Goal: Feedback & Contribution: Leave review/rating

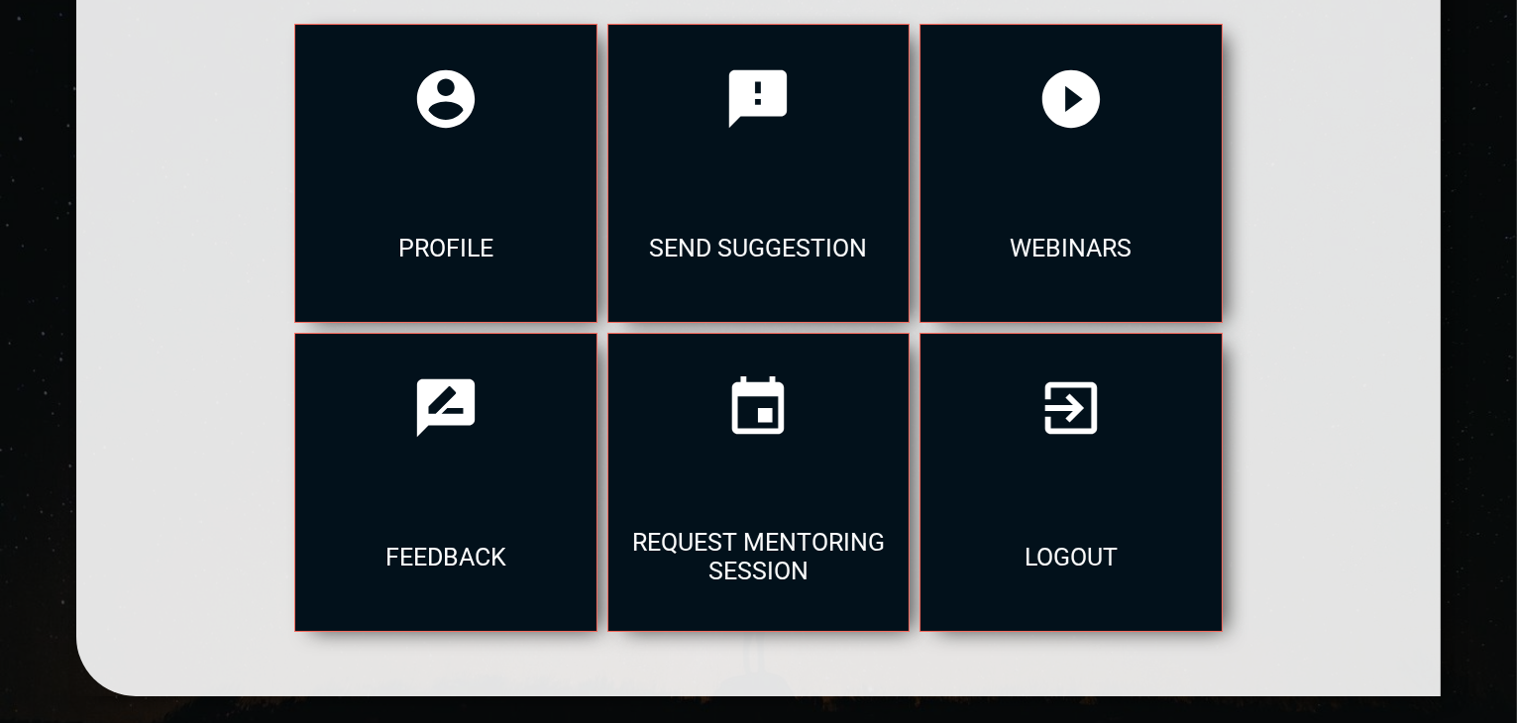
scroll to position [301, 0]
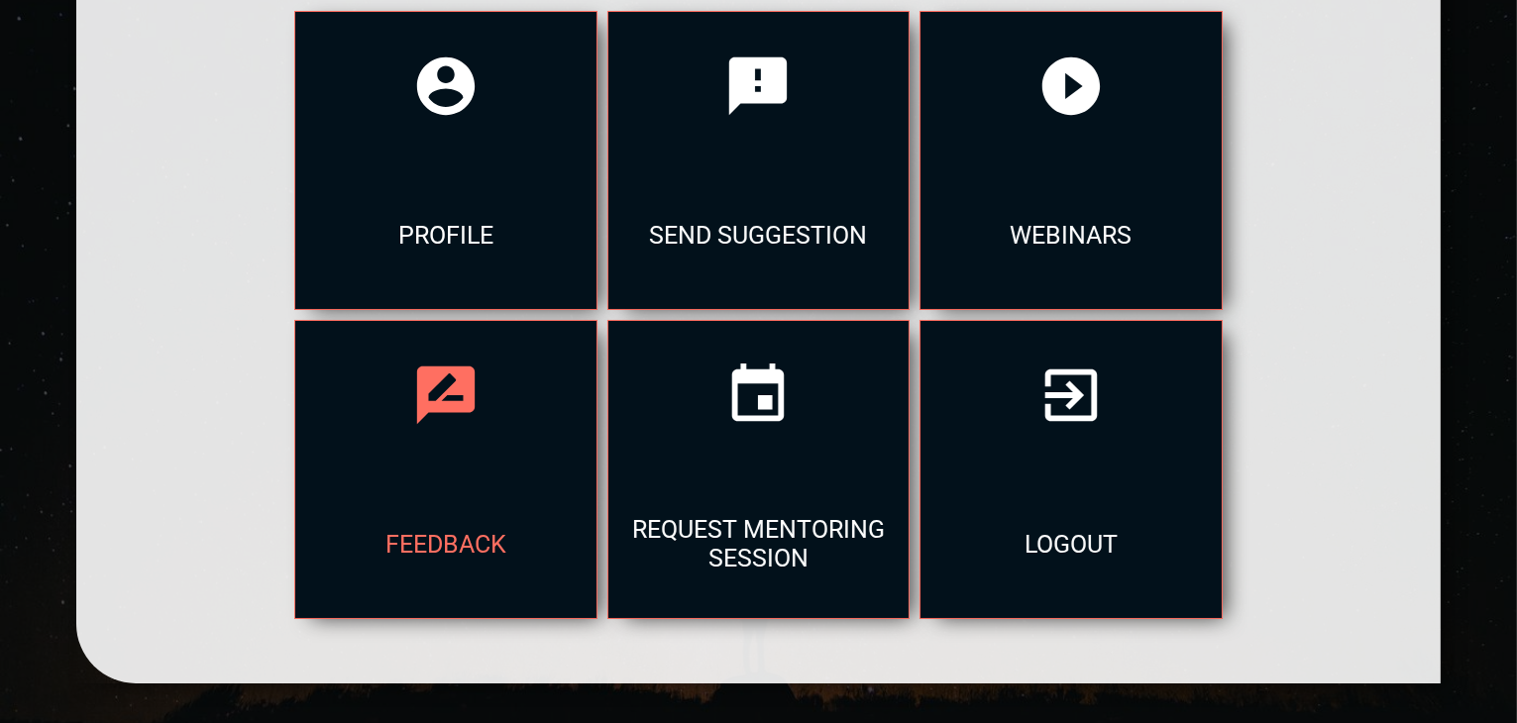
click at [439, 454] on div at bounding box center [445, 395] width 300 height 149
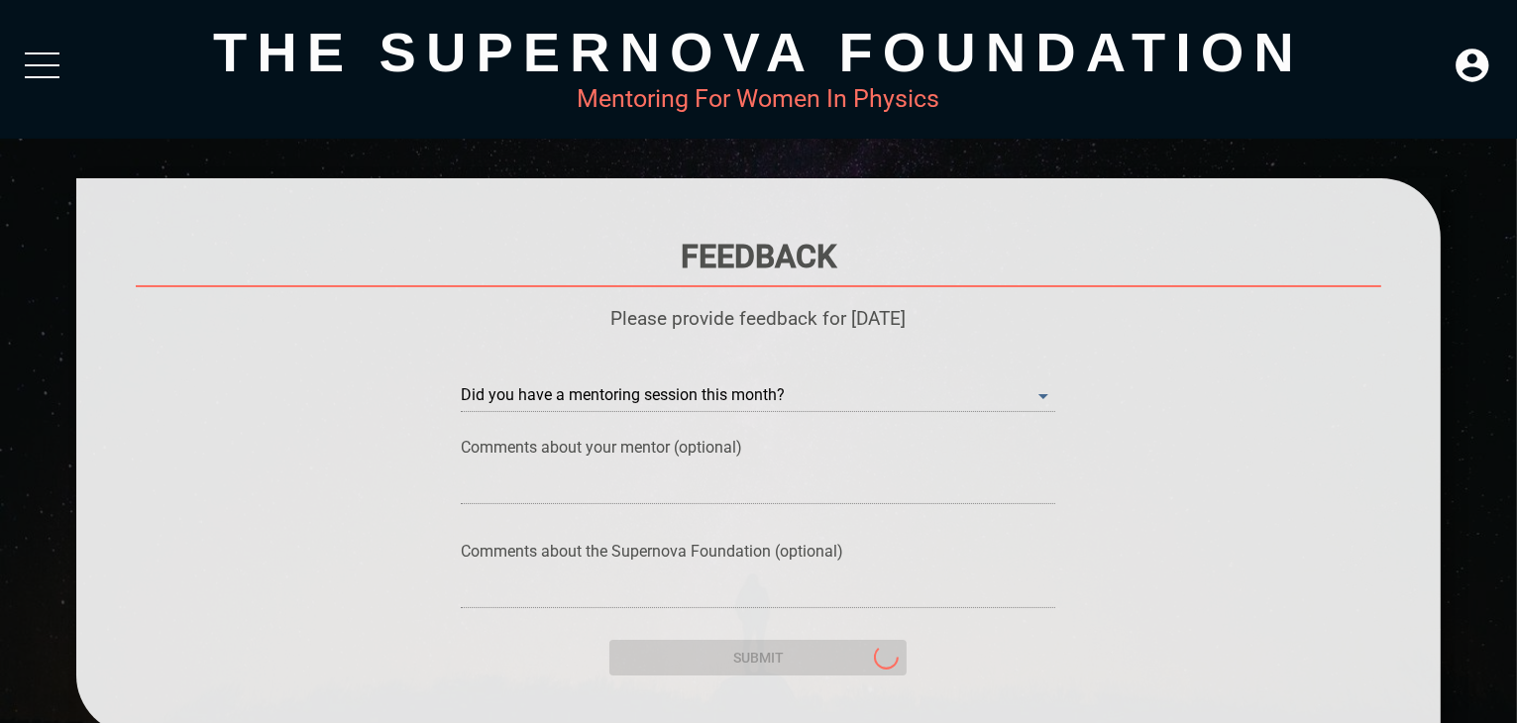
click at [730, 366] on div "Did you have a mentoring session this month? ​" at bounding box center [758, 378] width 594 height 59
click at [724, 401] on month\? "​" at bounding box center [758, 396] width 594 height 32
click at [987, 409] on month\? "​" at bounding box center [758, 396] width 594 height 32
click at [1029, 402] on month\? "​" at bounding box center [758, 396] width 594 height 32
click at [1046, 397] on month\? "​" at bounding box center [758, 396] width 594 height 32
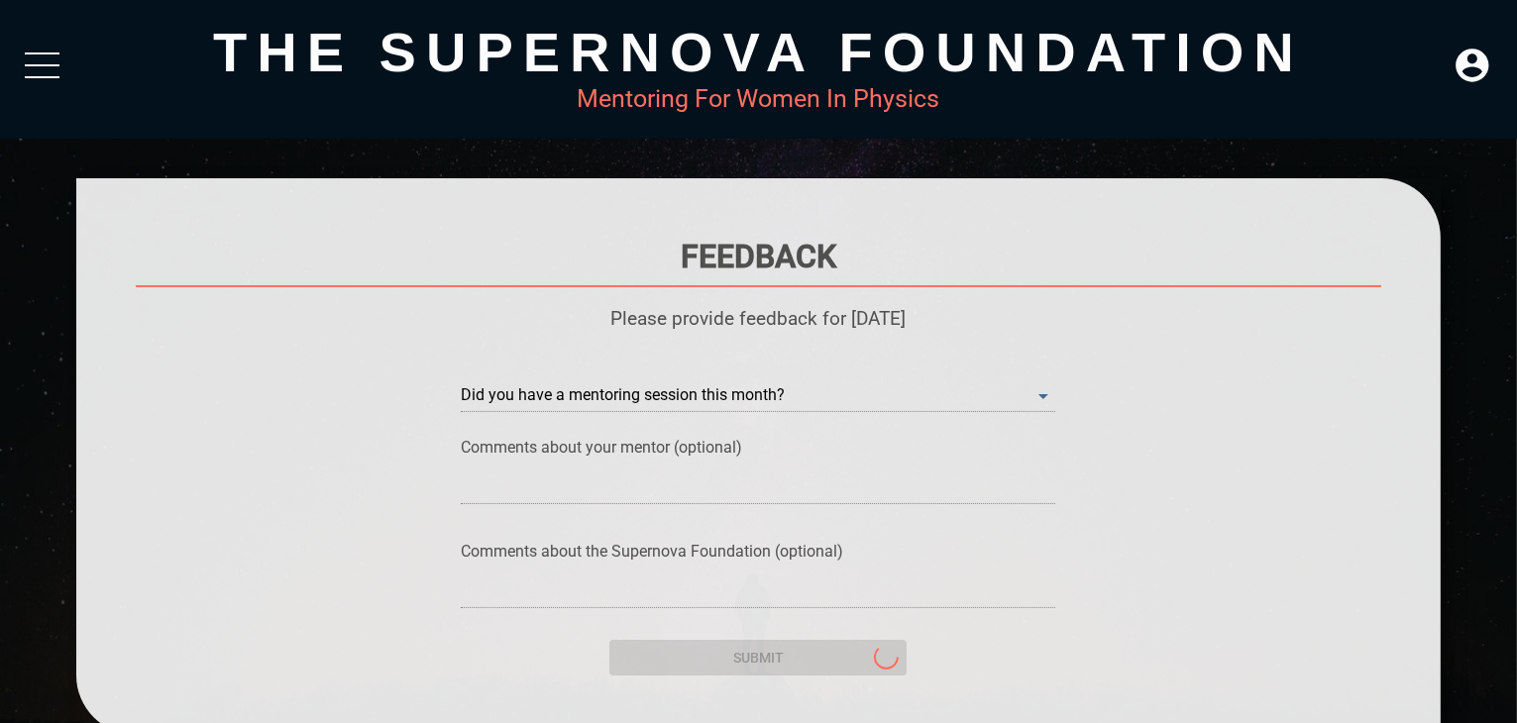
click at [1046, 397] on month\? "​" at bounding box center [758, 396] width 594 height 32
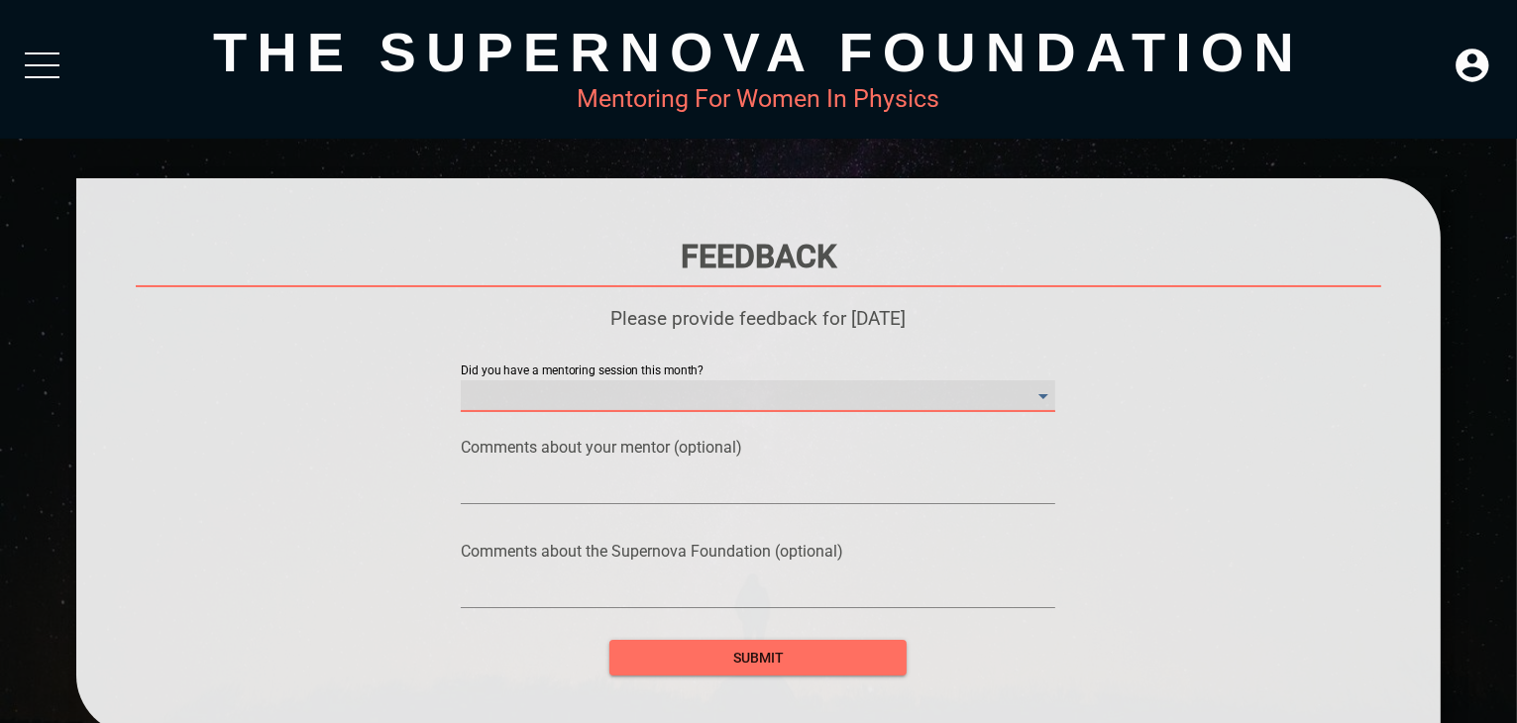
click at [1046, 397] on month\? "​" at bounding box center [758, 396] width 594 height 32
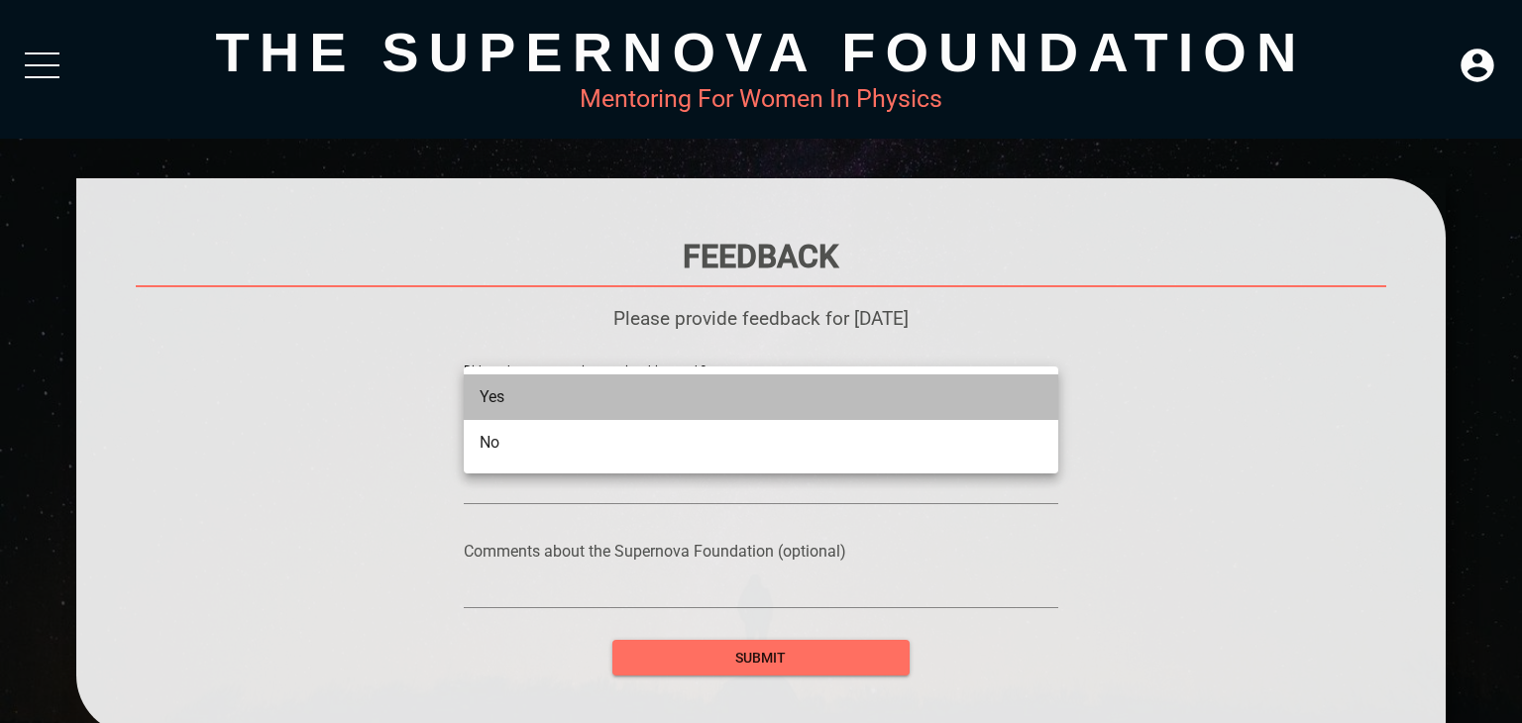
click at [752, 409] on li "Yes" at bounding box center [761, 398] width 594 height 46
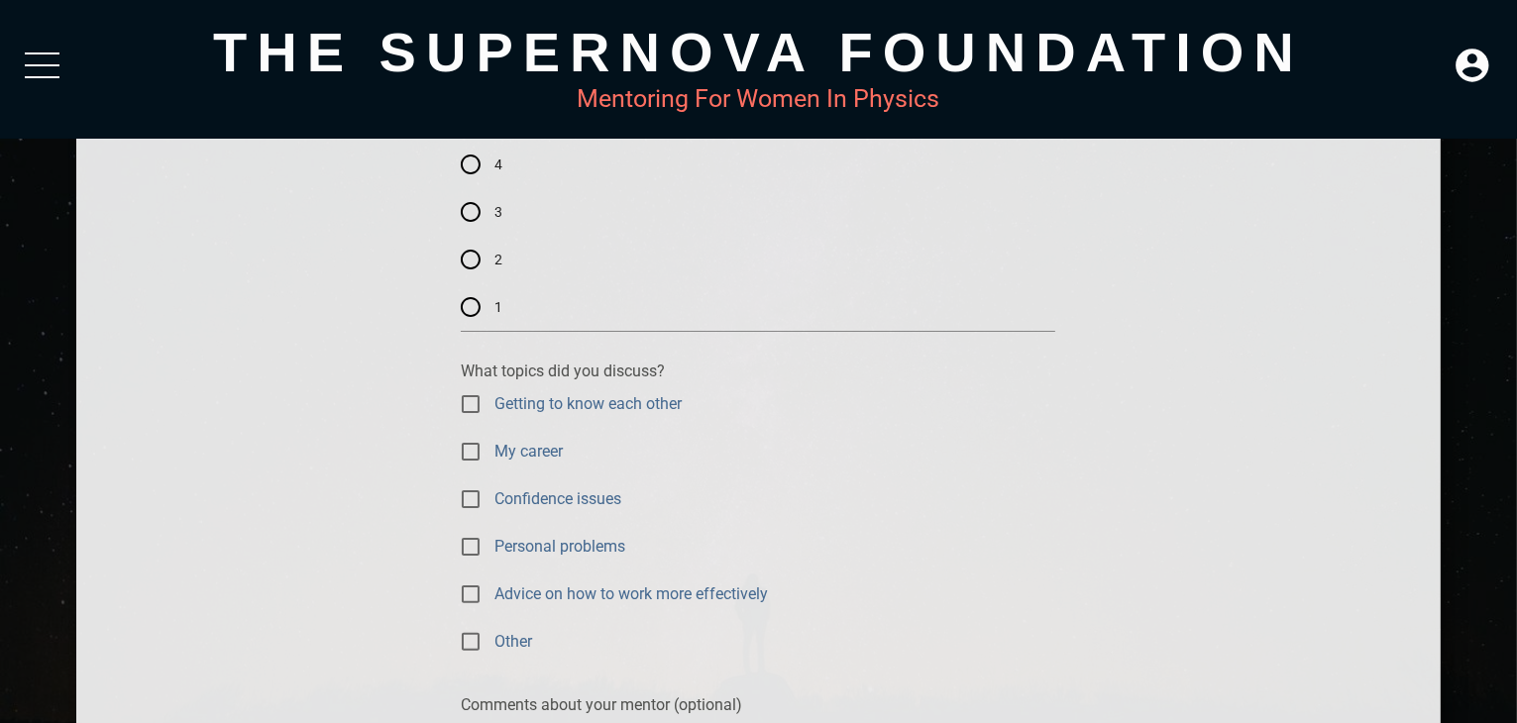
scroll to position [198, 0]
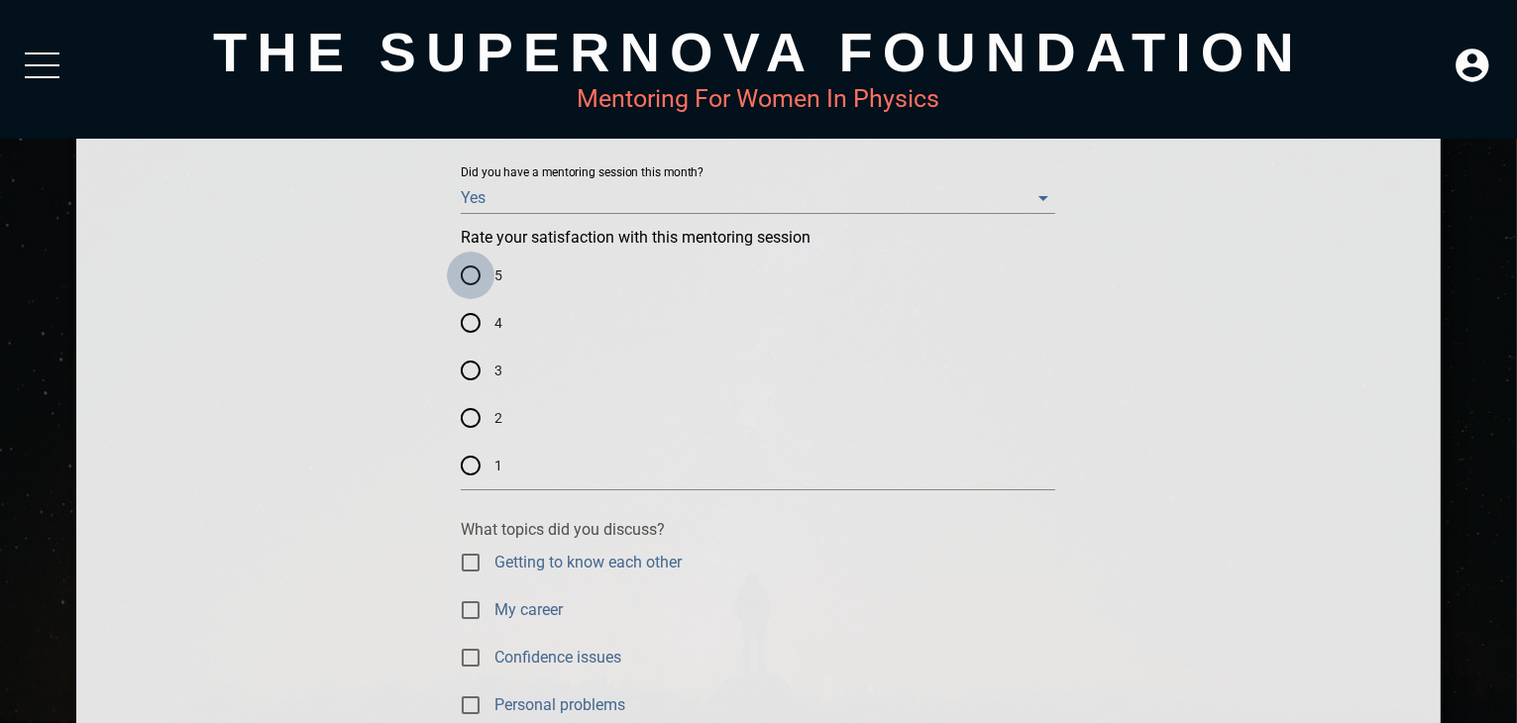
click at [465, 272] on input "5" at bounding box center [471, 276] width 48 height 48
radio input "true"
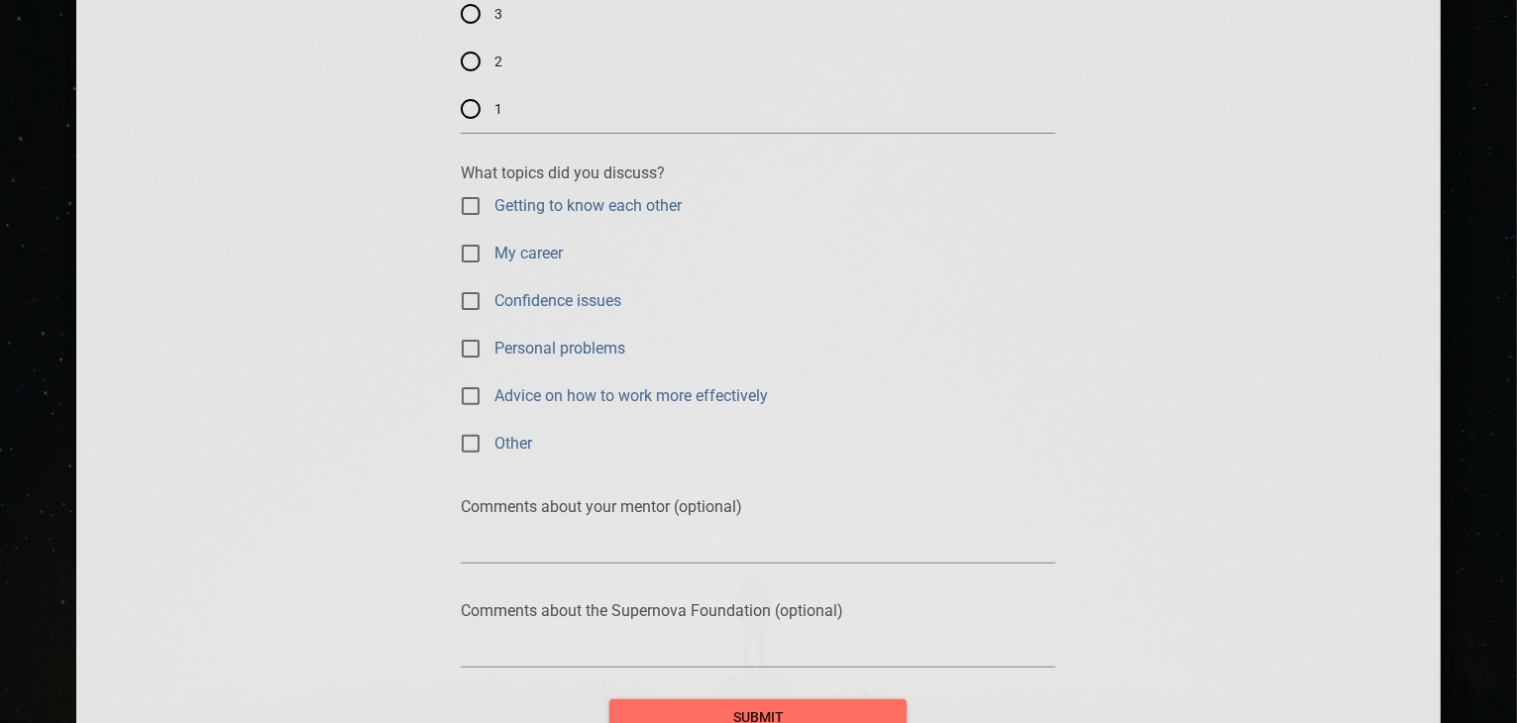
scroll to position [566, 0]
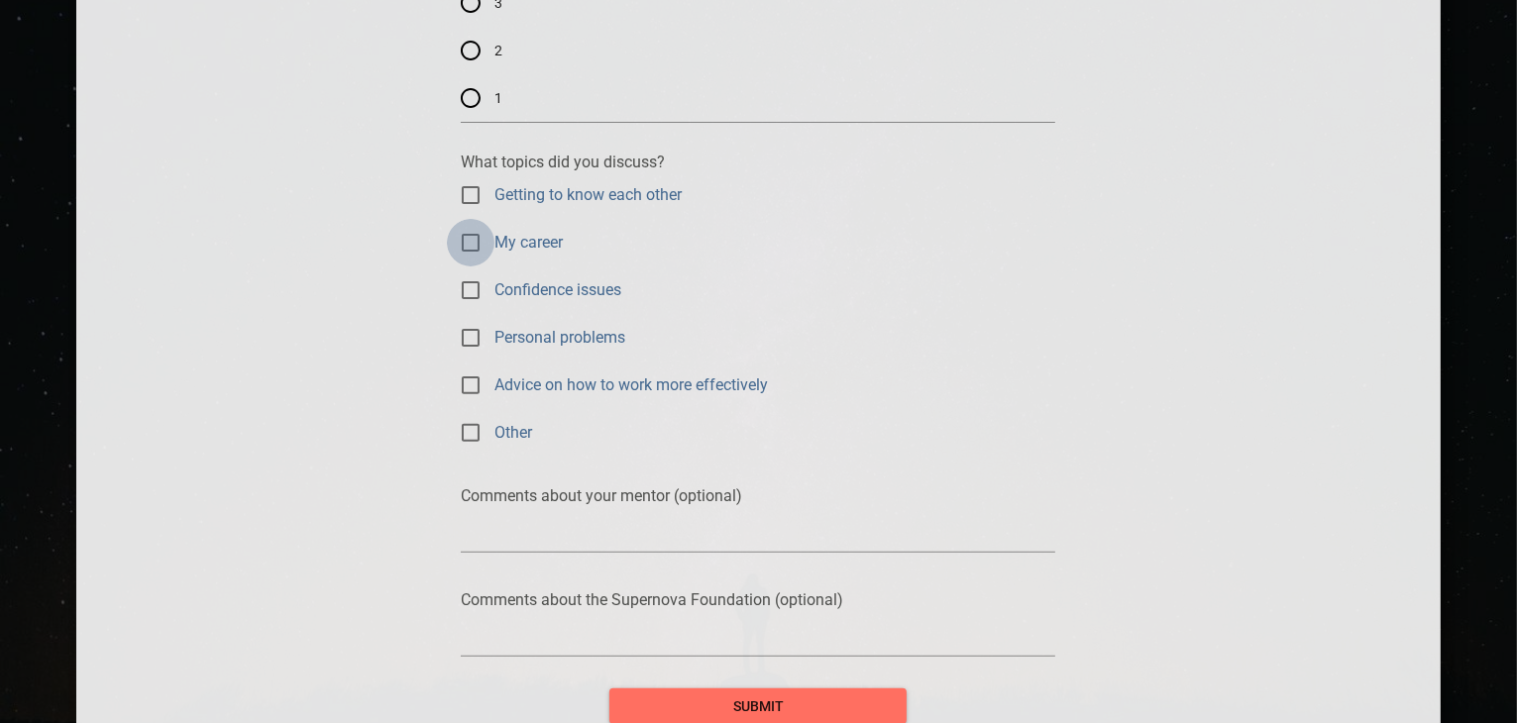
click at [465, 245] on input "My career" at bounding box center [471, 243] width 48 height 48
checkbox input "true"
click at [463, 283] on input "Confidence issues" at bounding box center [471, 291] width 48 height 48
checkbox input "true"
click at [471, 380] on input "Advice on how to work more effectively" at bounding box center [471, 386] width 48 height 48
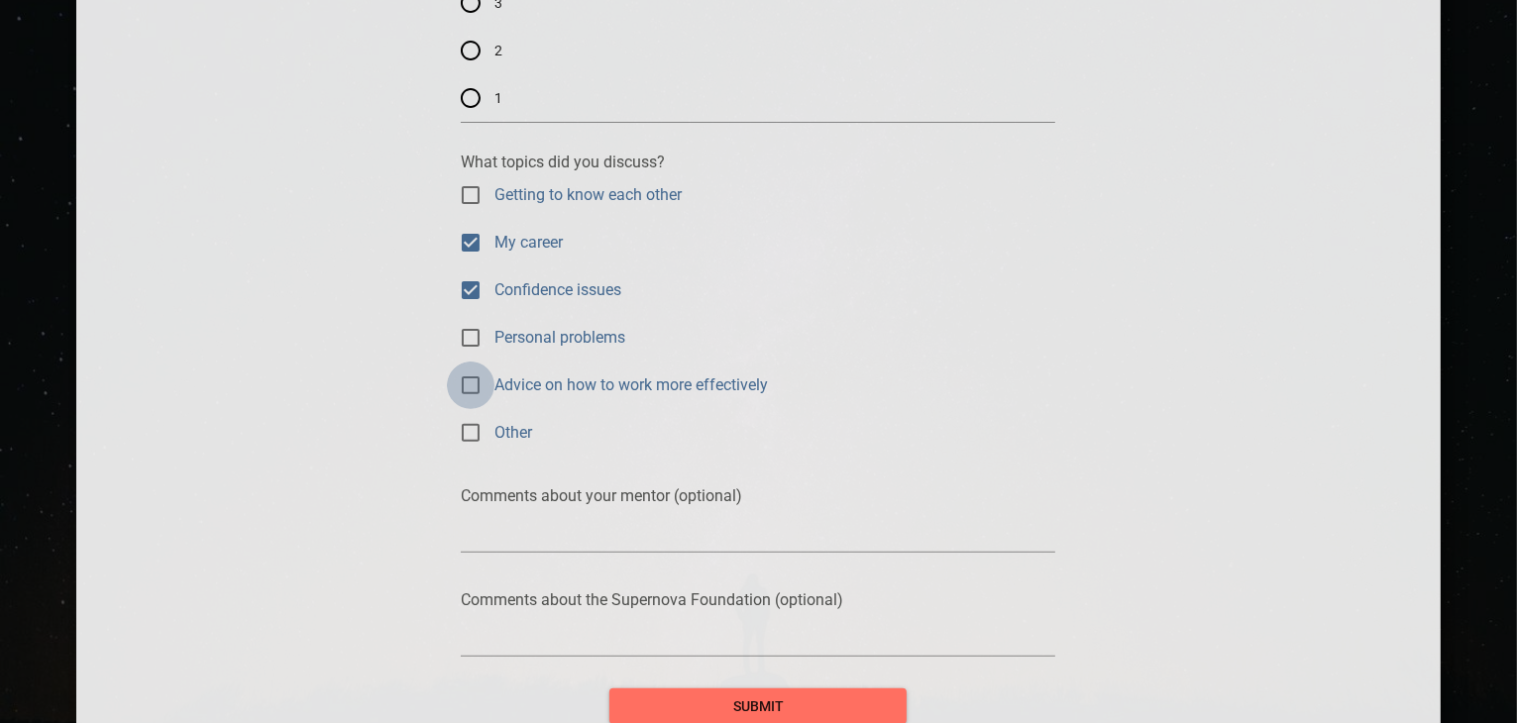
checkbox input "true"
click at [535, 488] on p "Comments about your mentor (optional)" at bounding box center [758, 495] width 594 height 19
click at [554, 518] on div at bounding box center [758, 532] width 594 height 55
click at [540, 533] on textarea at bounding box center [758, 536] width 594 height 19
type textarea "F"
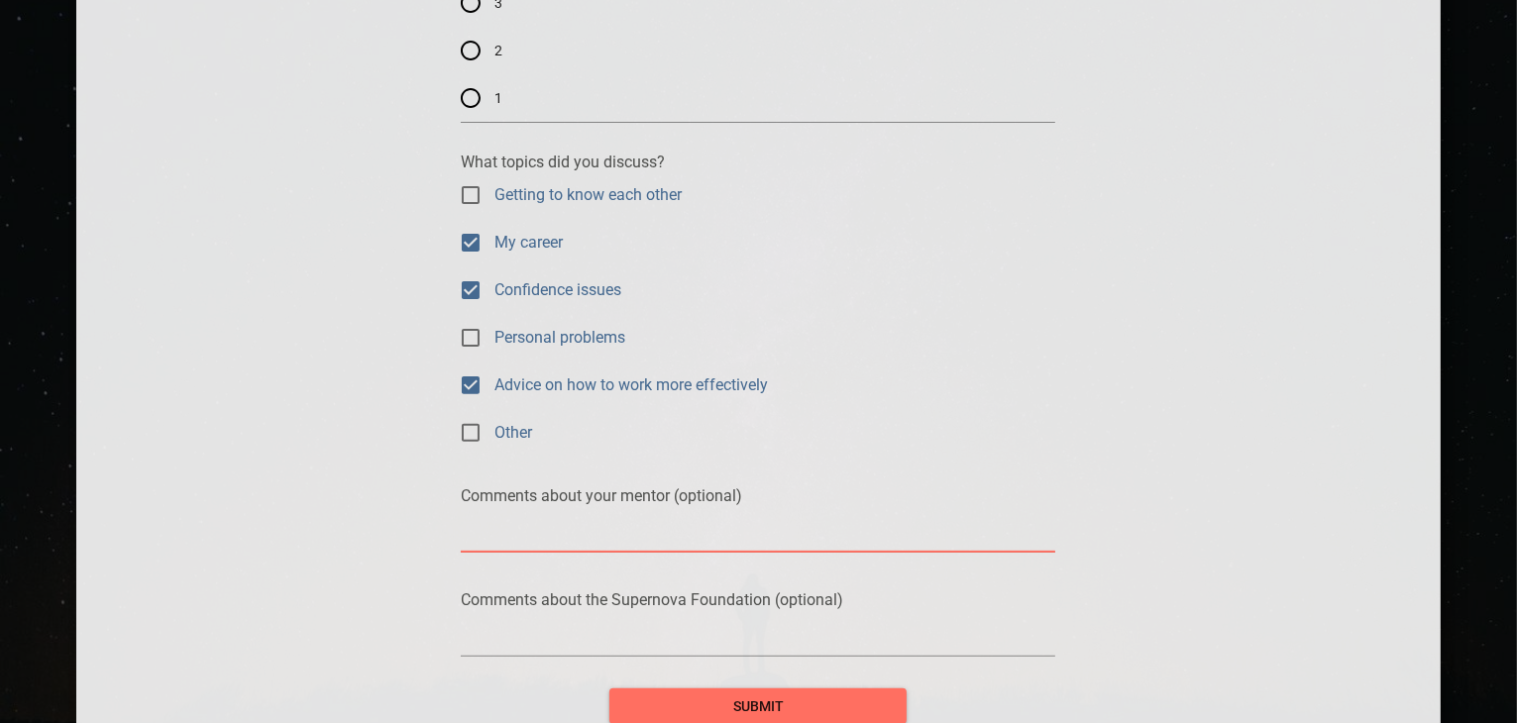
type textarea "F"
type textarea "G"
type textarea "I"
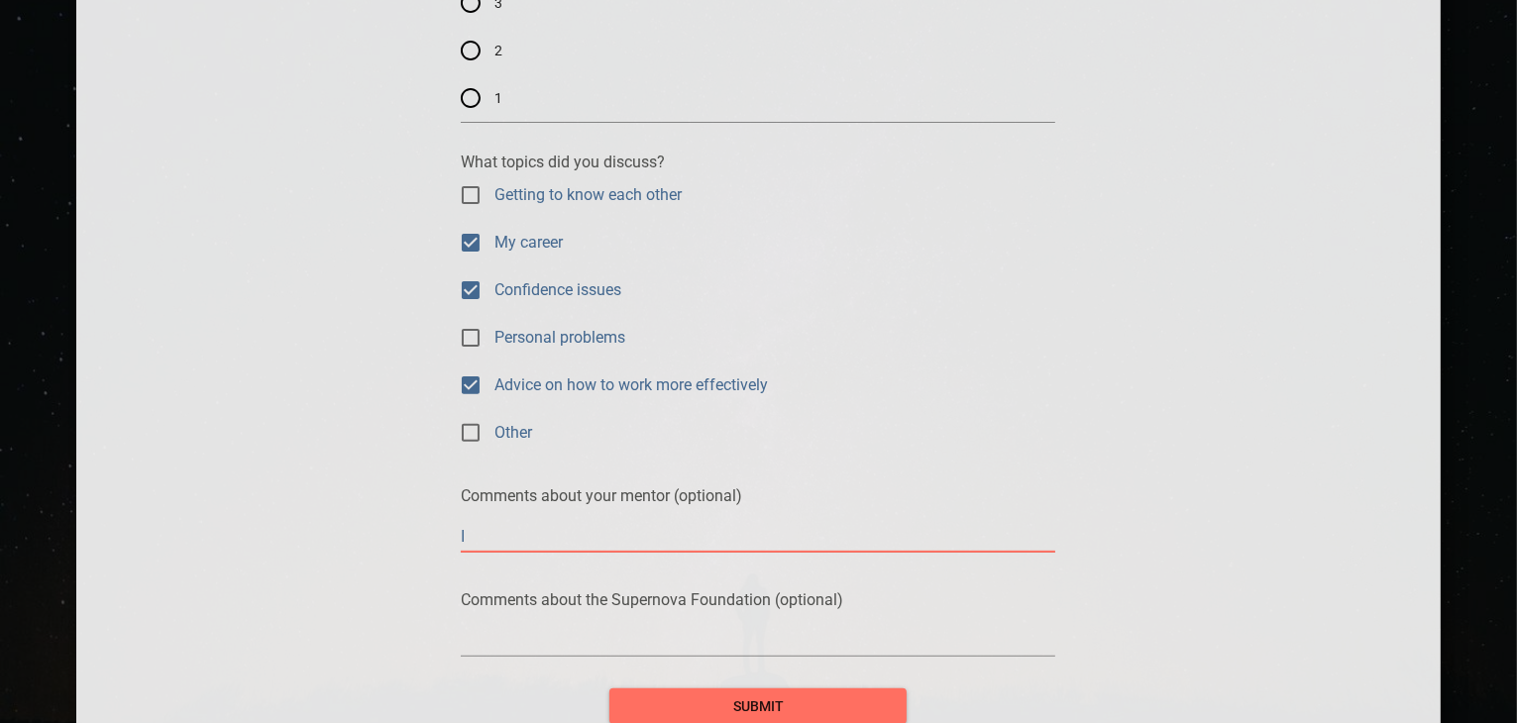
type textarea "I"
type textarea "I a"
type textarea "I am"
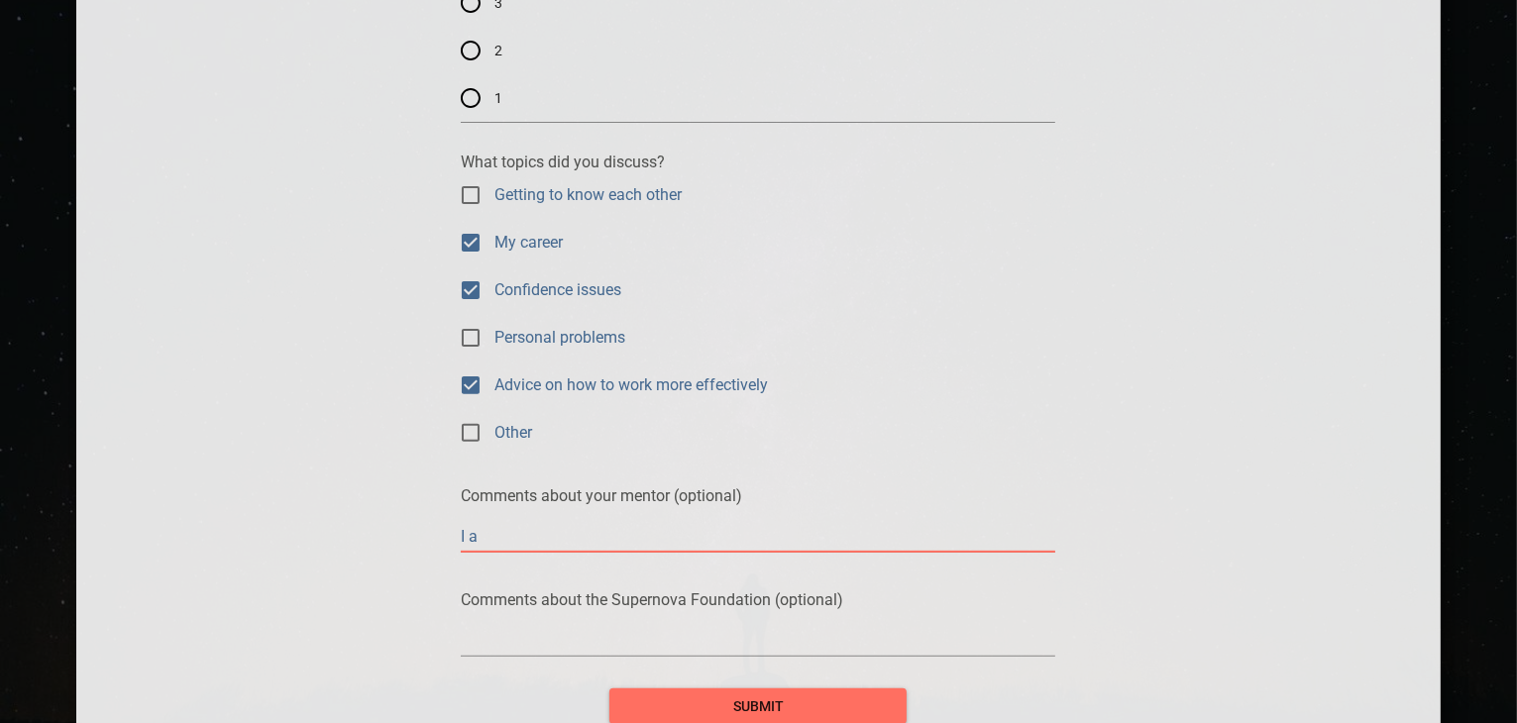
type textarea "I am"
type textarea "I am r"
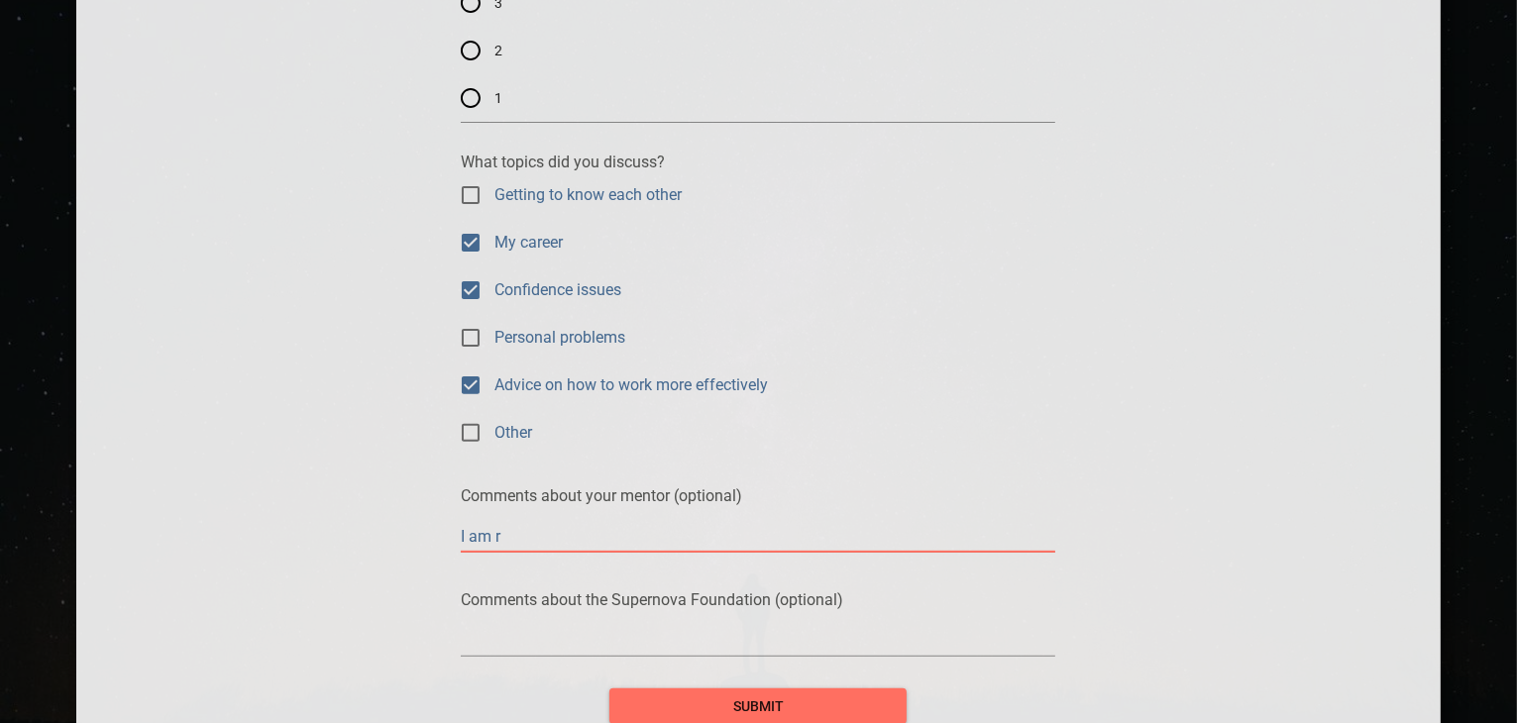
type textarea "I am re"
type textarea "I am rea"
type textarea "I am real"
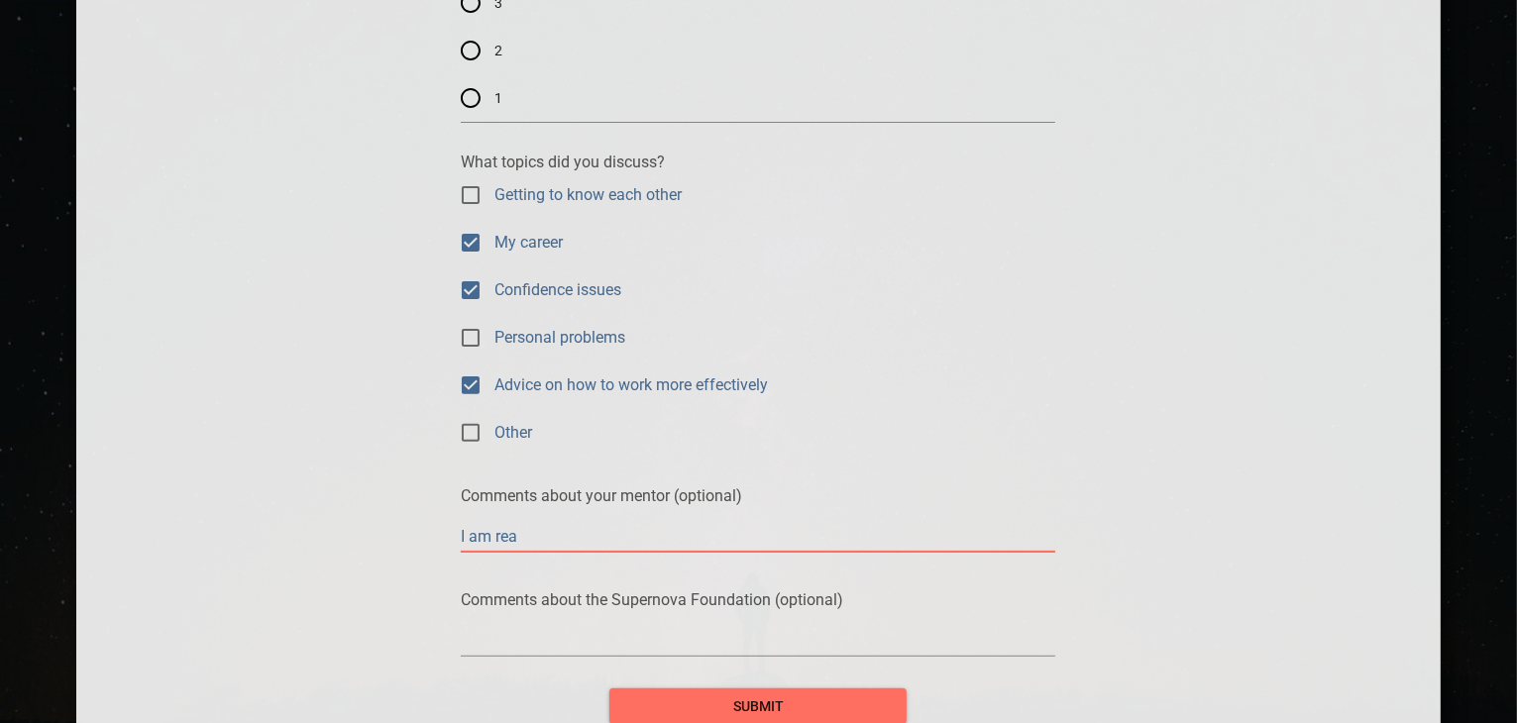
type textarea "I am real"
type textarea "I am reall"
type textarea "I am really"
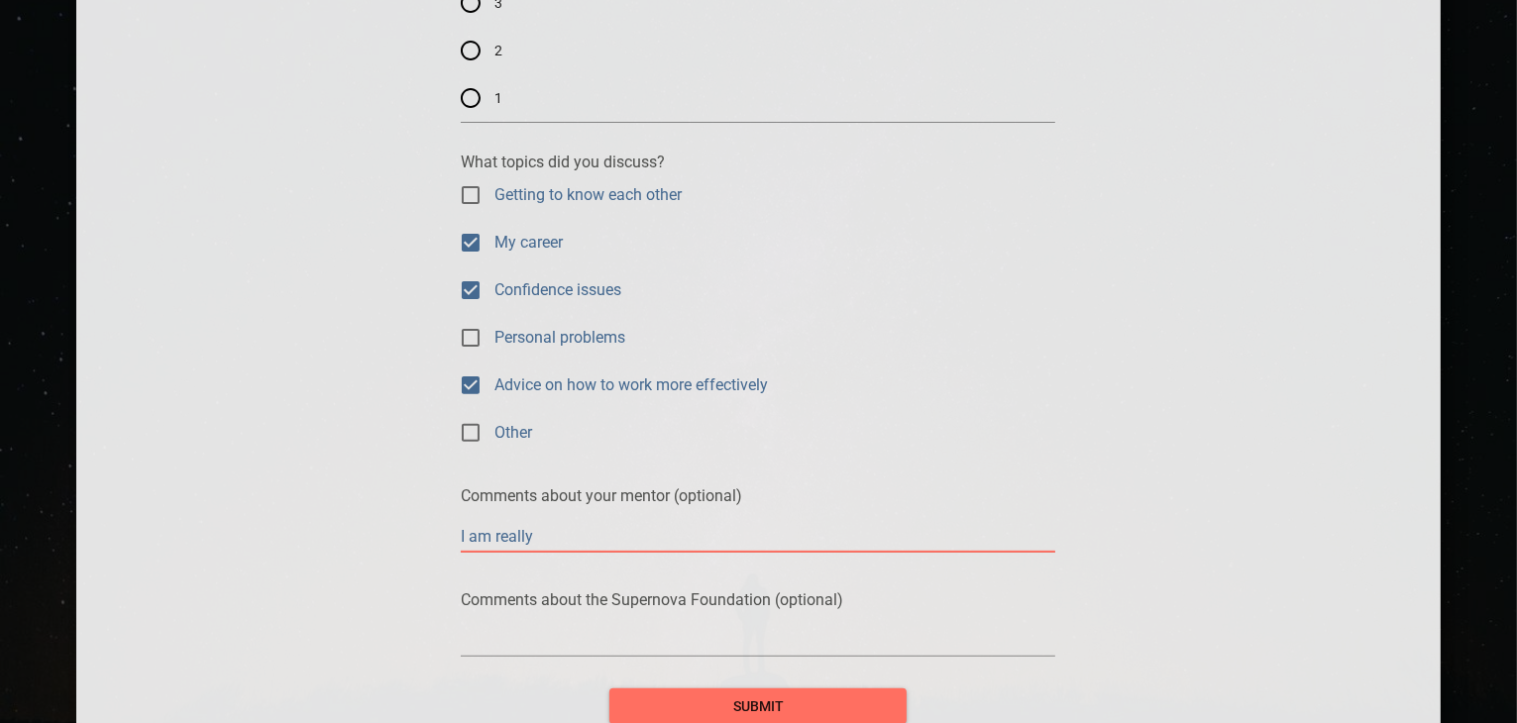
type textarea "I am really"
type textarea "I am really g"
type textarea "I am really gr"
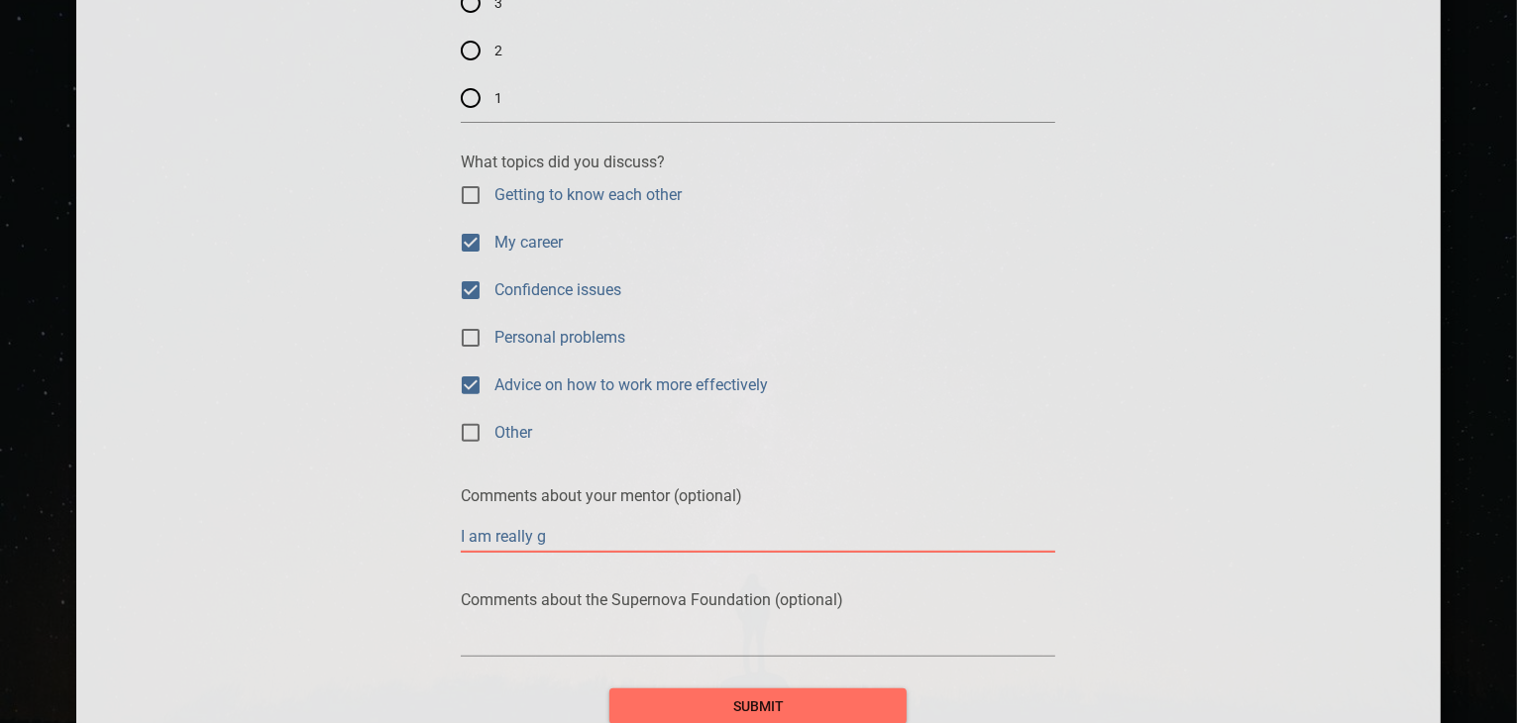
type textarea "I am really gr"
type textarea "I am really gra"
type textarea "I am really grat"
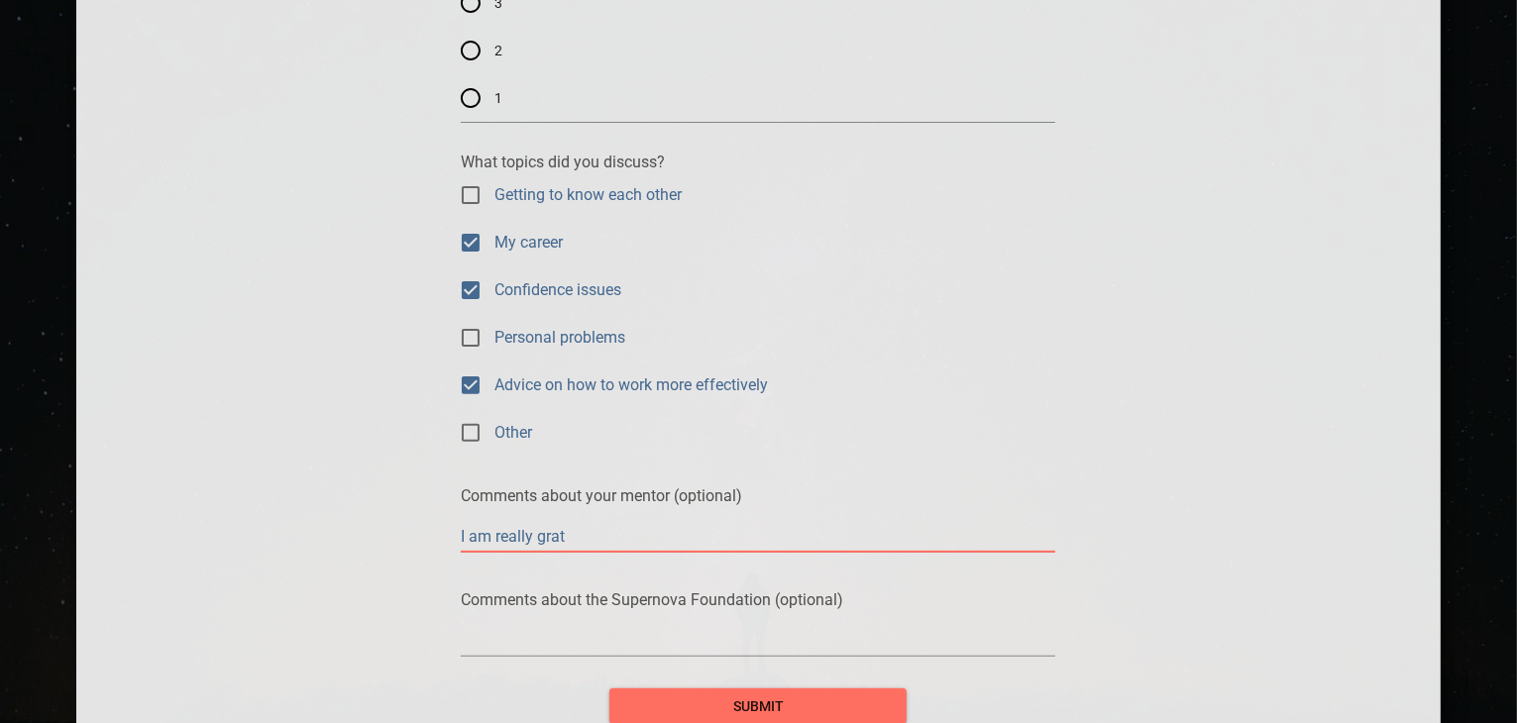
type textarea "I am really grate"
type textarea "I am really gratef"
type textarea "I am really gratefu"
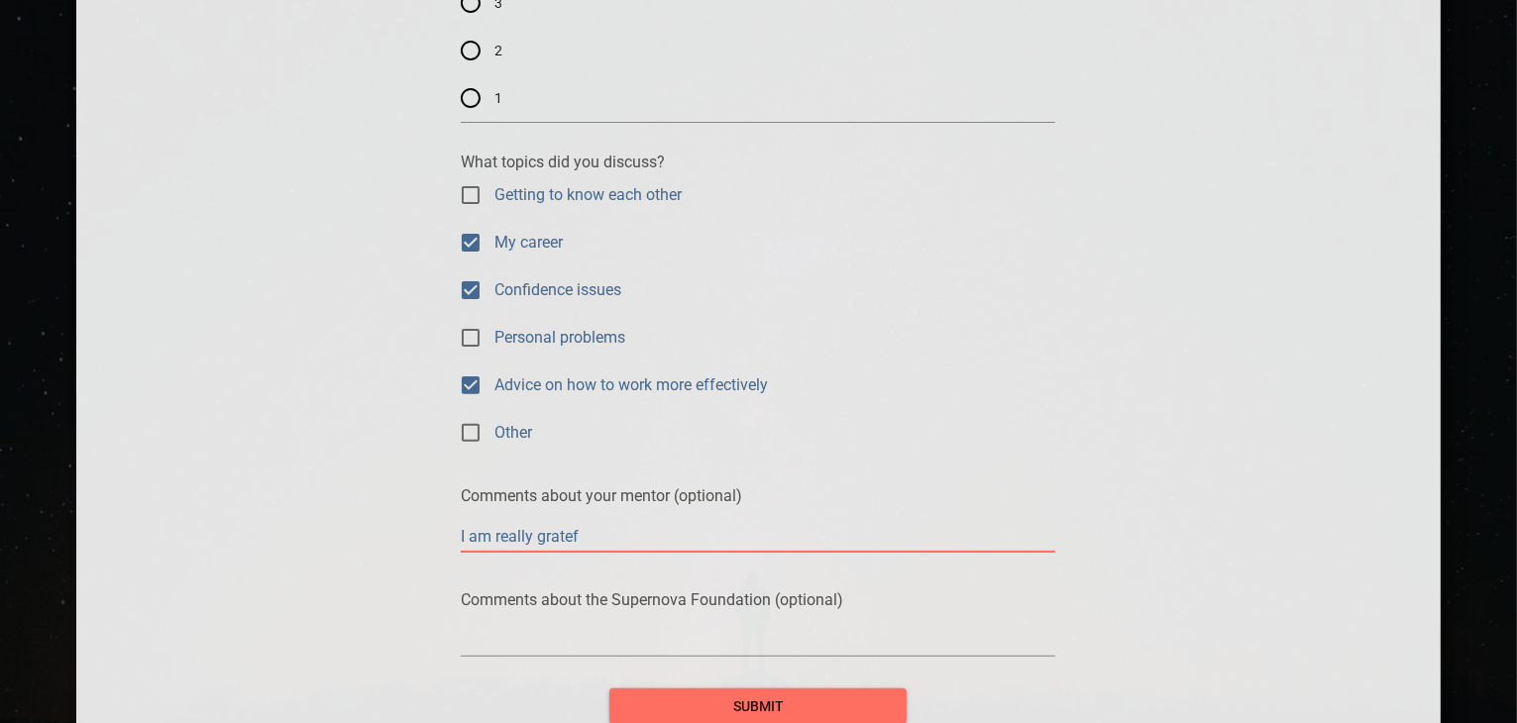
type textarea "I am really gratefu"
type textarea "I am really grateful"
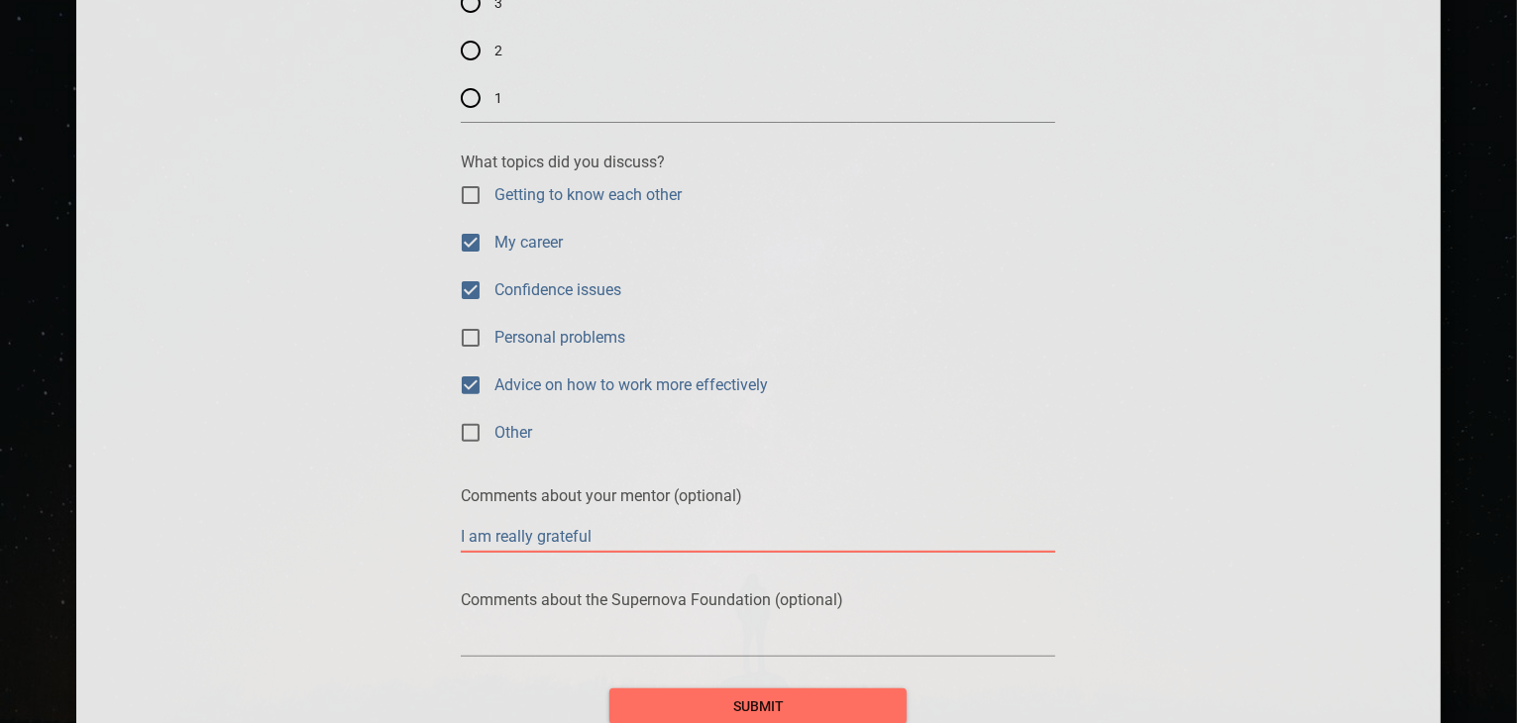
type textarea "I am really grateful f"
type textarea "I am really grateful fo"
type textarea "I am really grateful for"
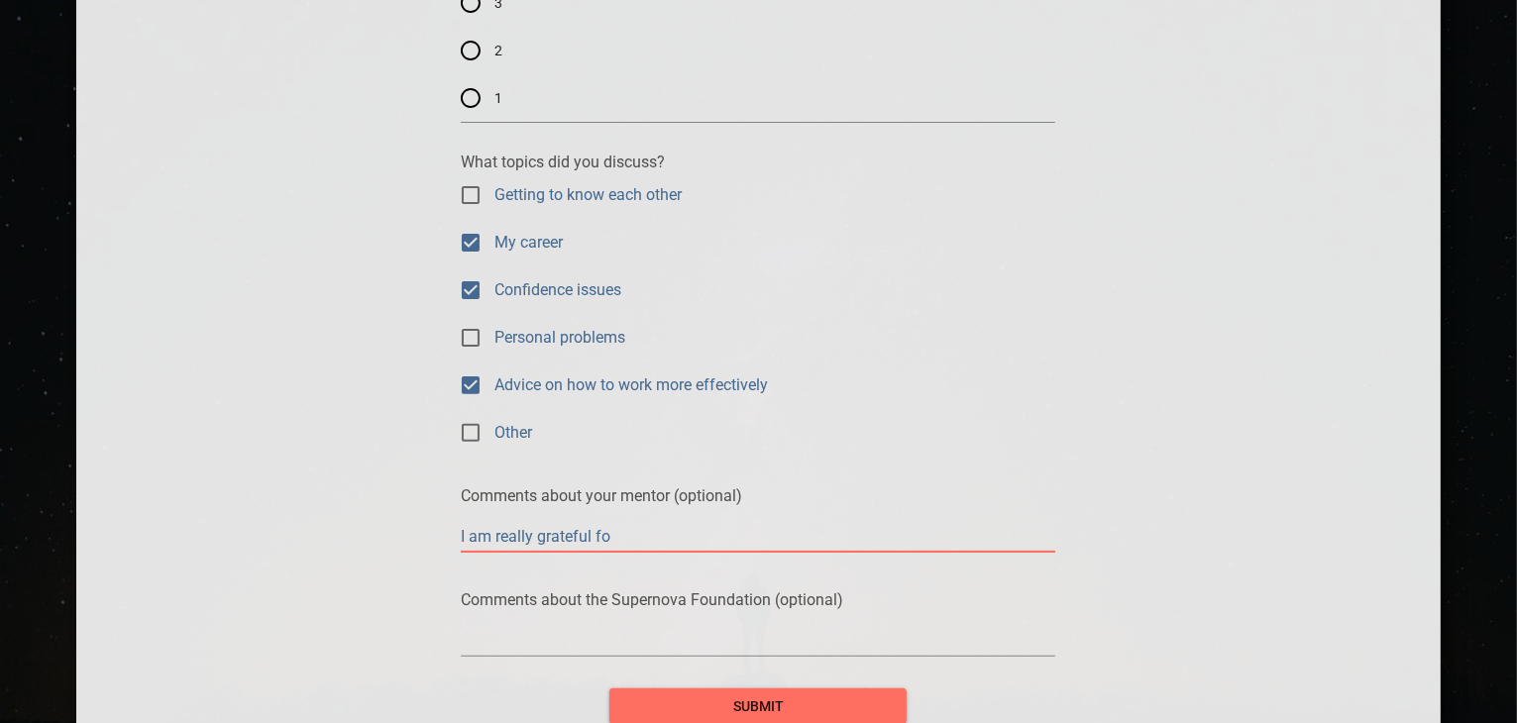
type textarea "I am really grateful for"
type textarea "I am really grateful for t"
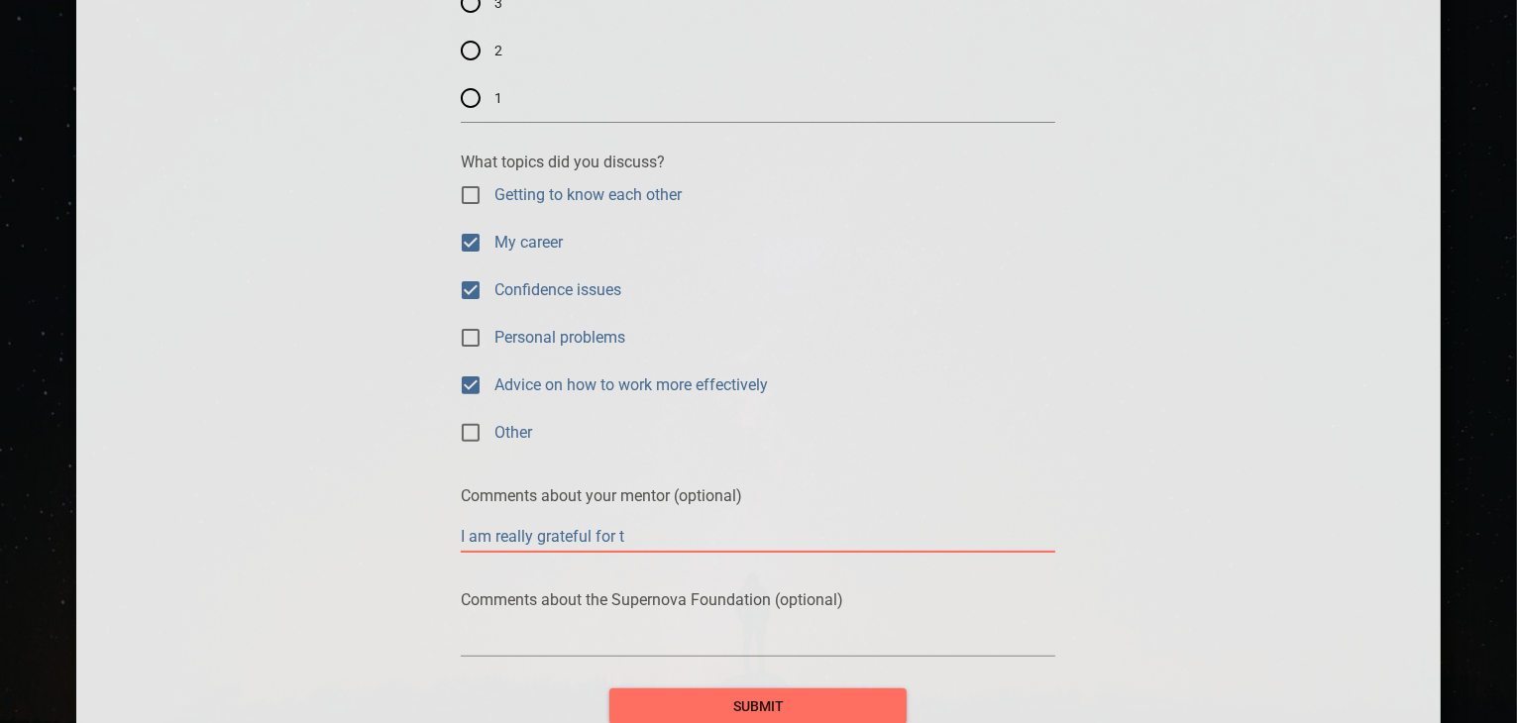
type textarea "I am really grateful for th"
type textarea "I am really grateful for thi"
type textarea "I am really grateful for this"
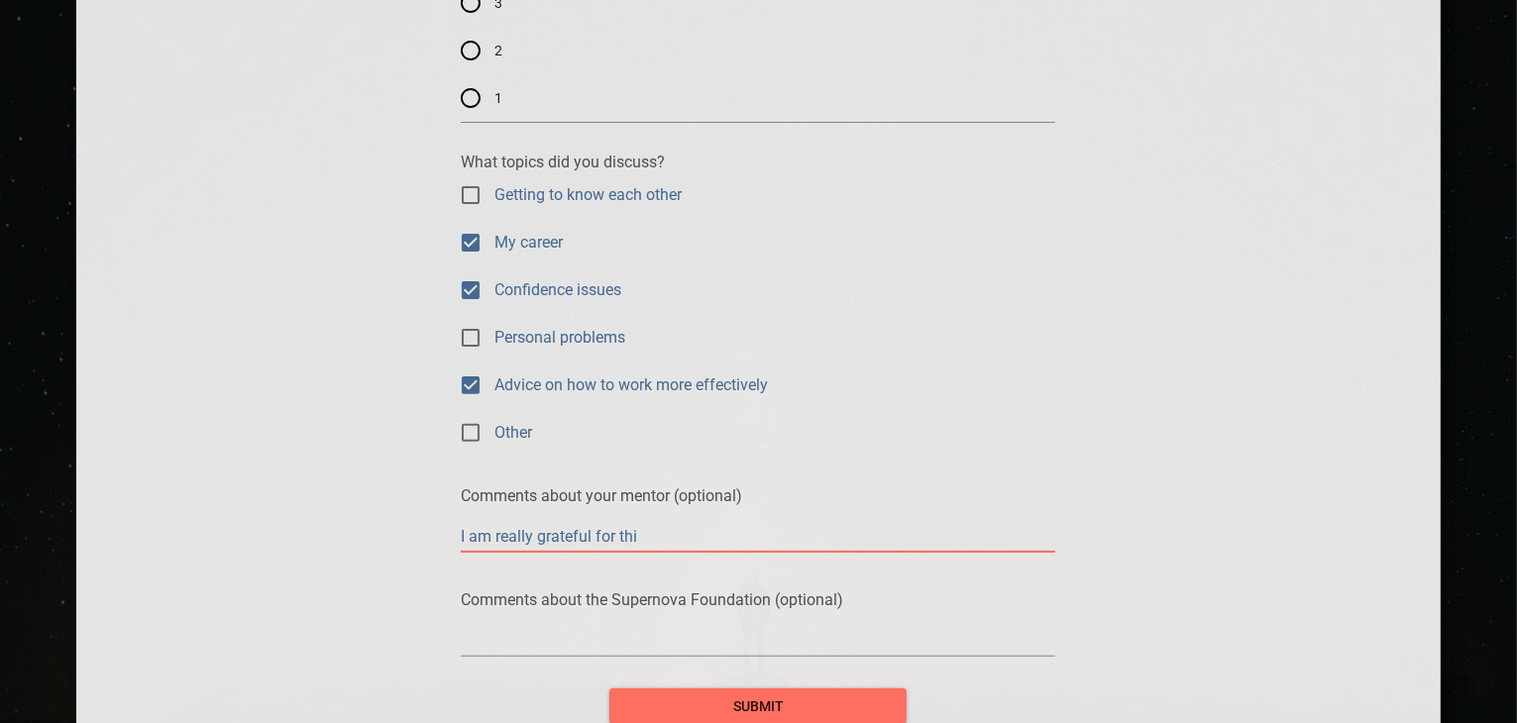
type textarea "I am really grateful for this"
type textarea "I am really grateful for thi"
type textarea "I am really grateful for th"
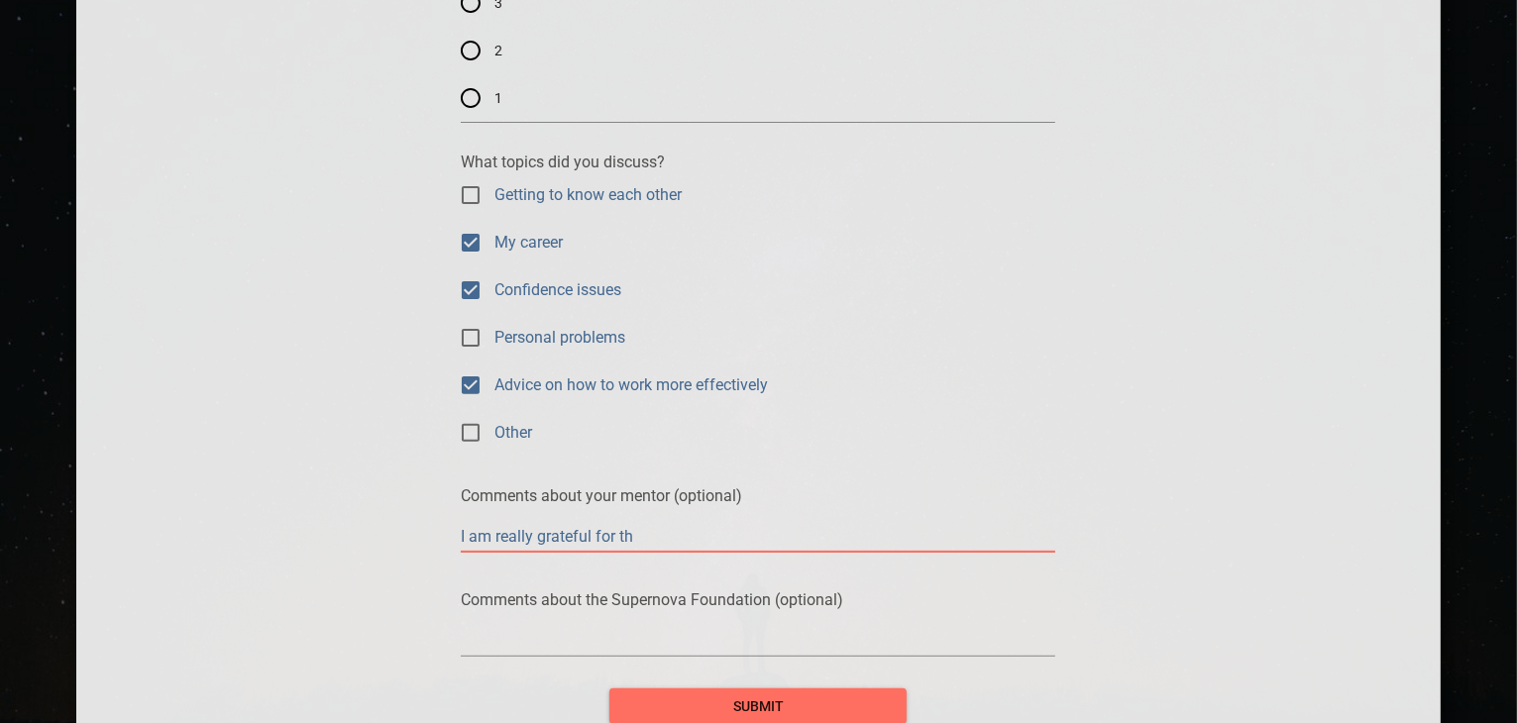
type textarea "I am really grateful for t"
type textarea "I am really grateful for"
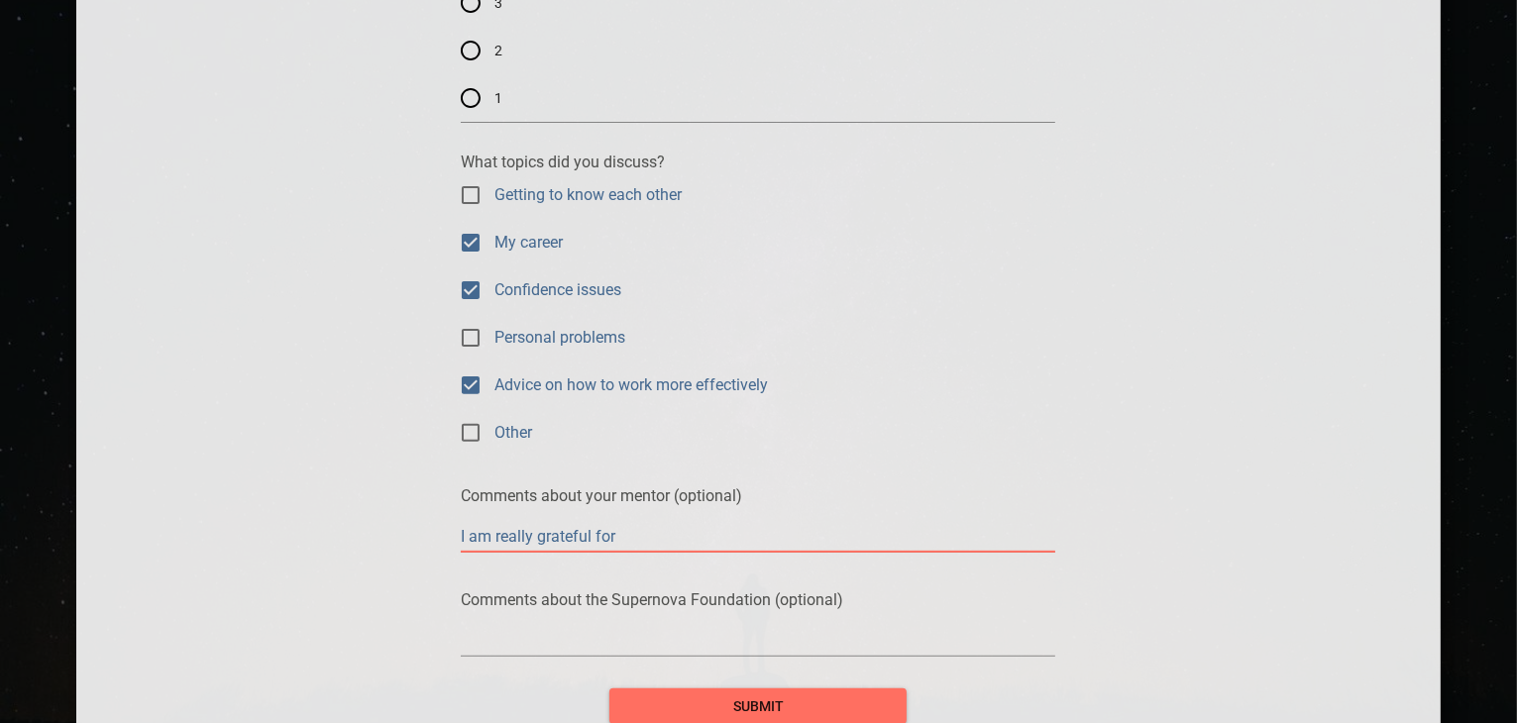
type textarea "I am really grateful for"
type textarea "I am really grateful fo"
type textarea "I am really grateful f"
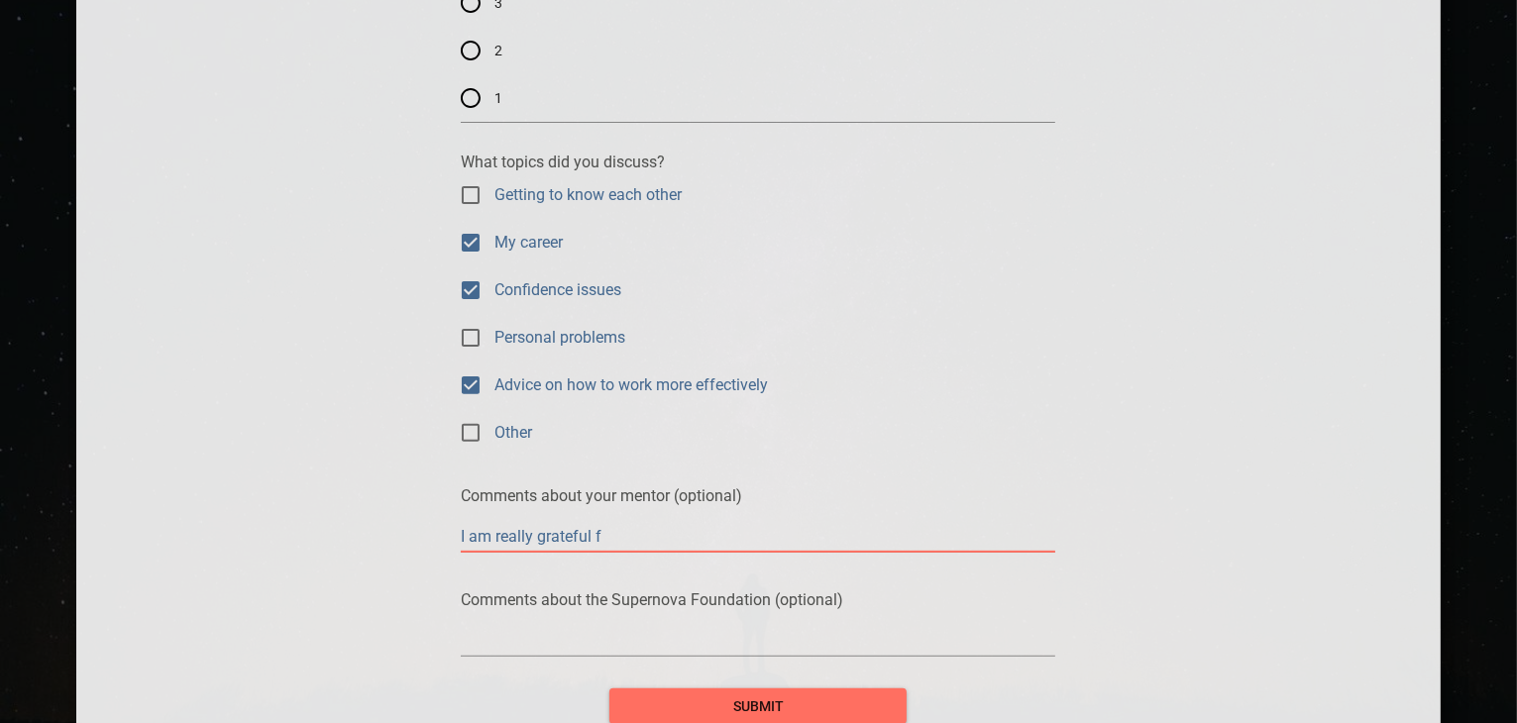
type textarea "I am really grateful"
type textarea "I am really grateful t"
type textarea "I am really grateful to"
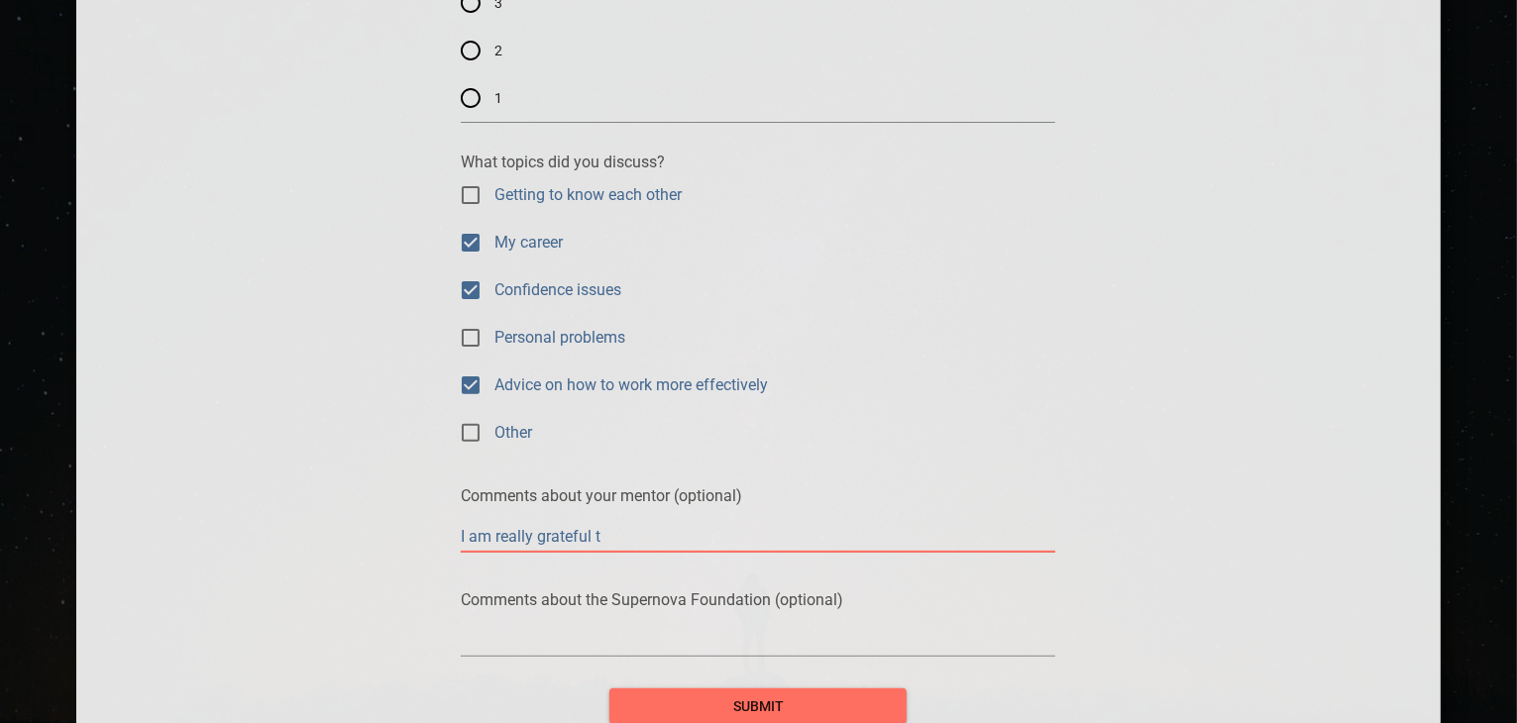
type textarea "I am really grateful to"
type textarea "I am really grateful to h"
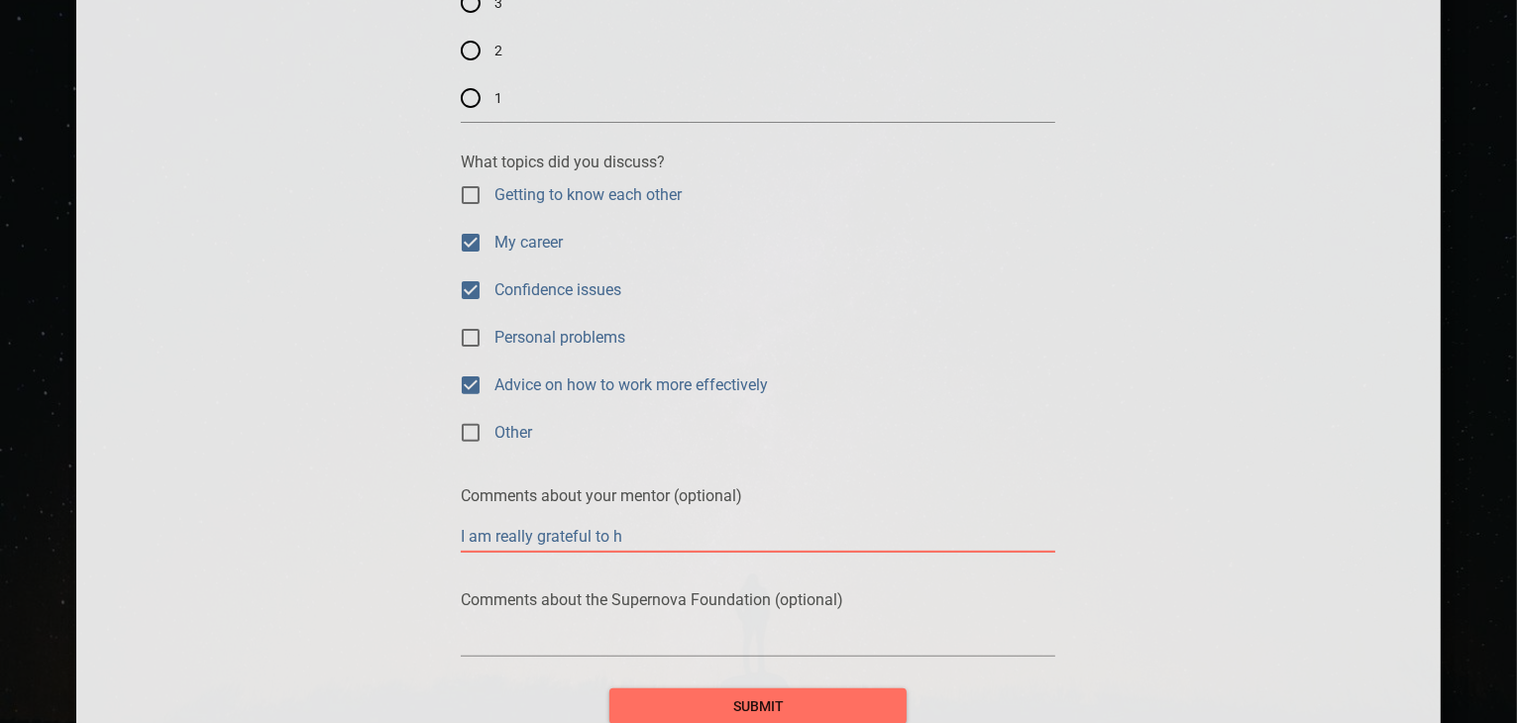
type textarea "I am really grateful to he"
type textarea "I am really grateful to her"
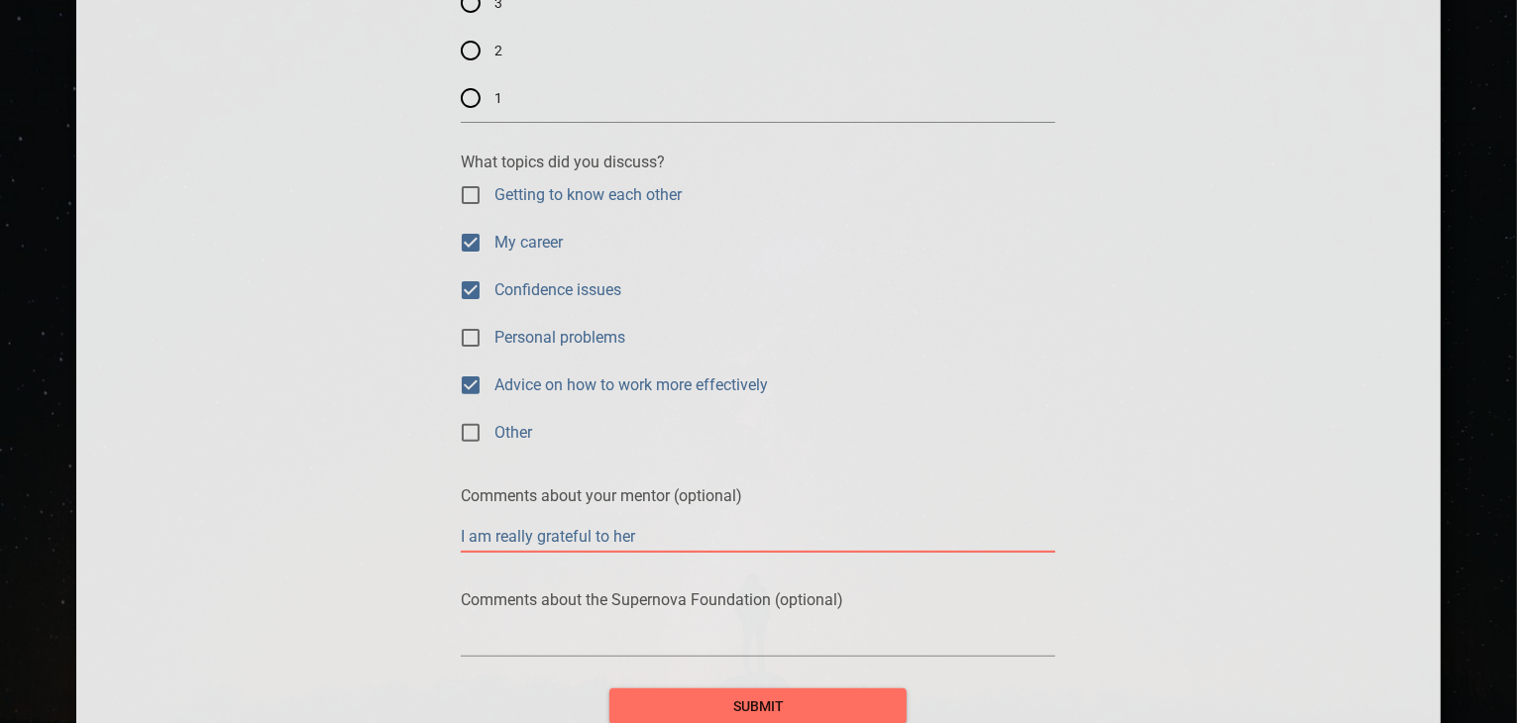
type textarea "I am really grateful to her"
type textarea "I am really grateful to her f"
type textarea "I am really grateful to her fo"
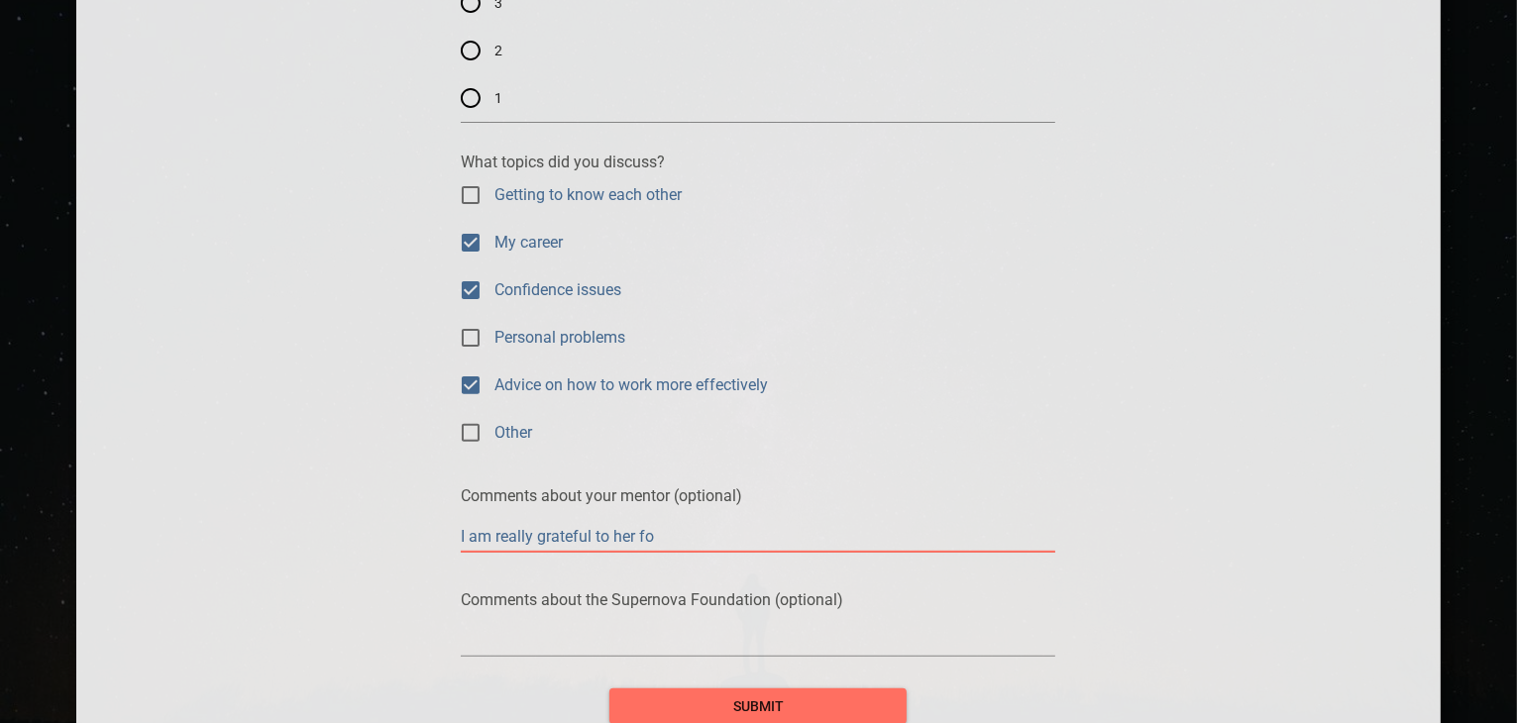
type textarea "I am really grateful to her for"
type textarea "I am really grateful to her fo"
type textarea "I am really grateful to her f"
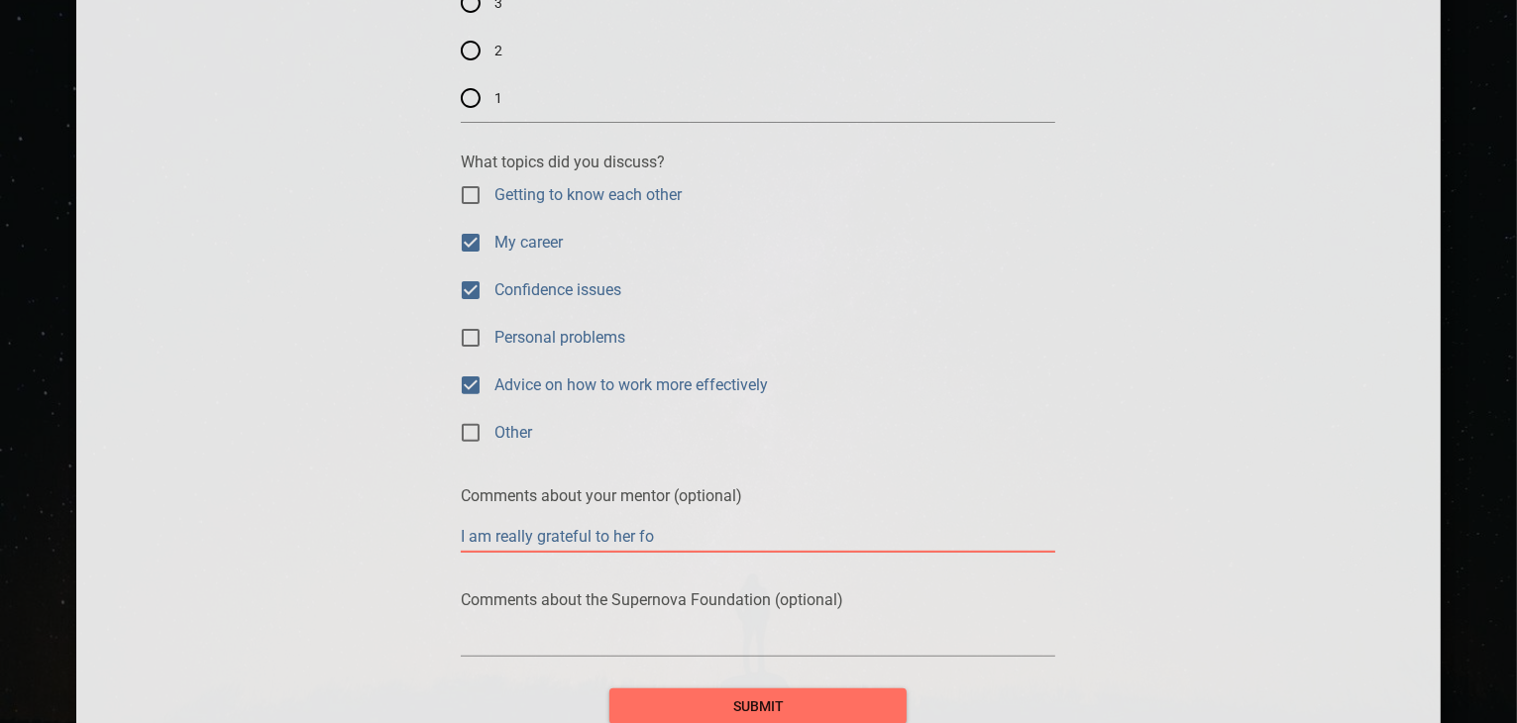
type textarea "I am really grateful to her f"
type textarea "I am really grateful to her"
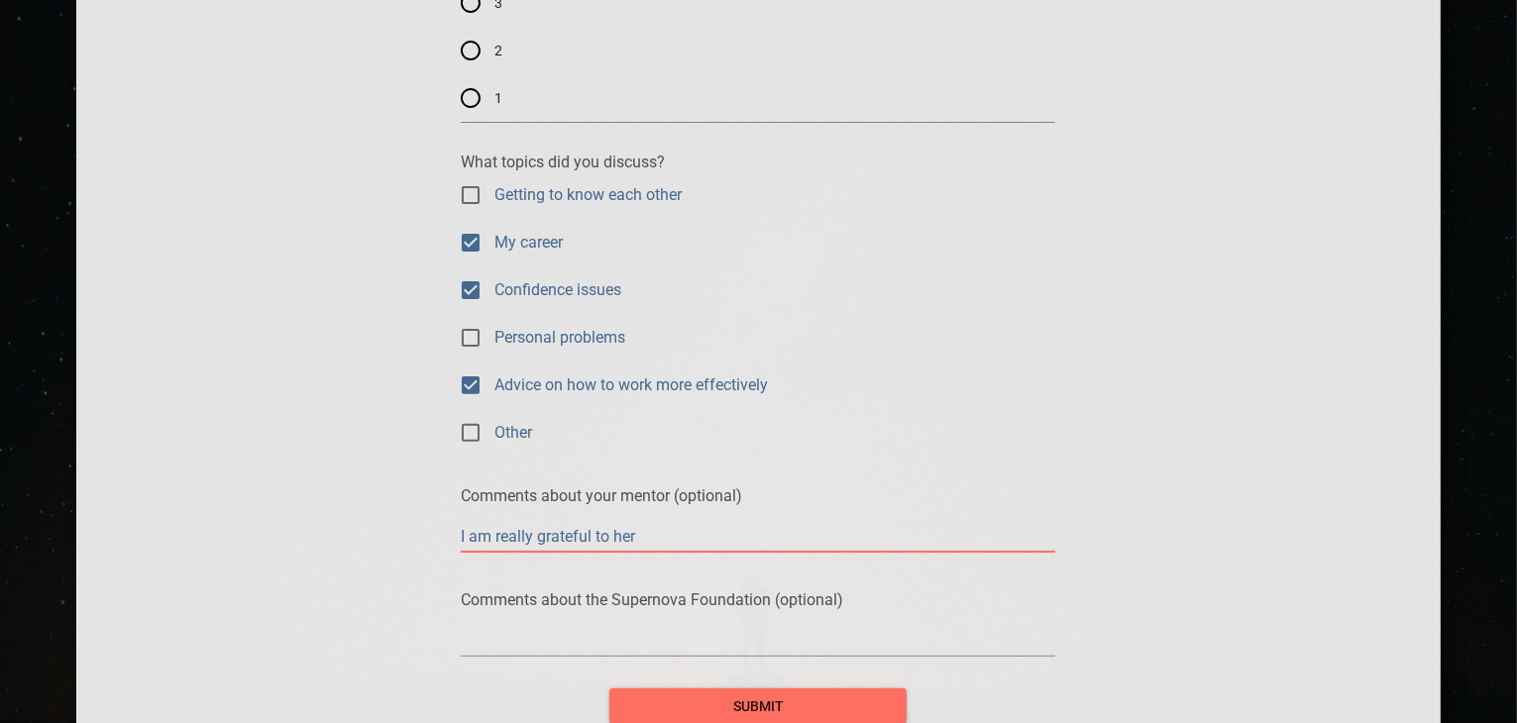
type textarea "I am really grateful to he"
type textarea "I am really grateful to h"
type textarea "I am really grateful to"
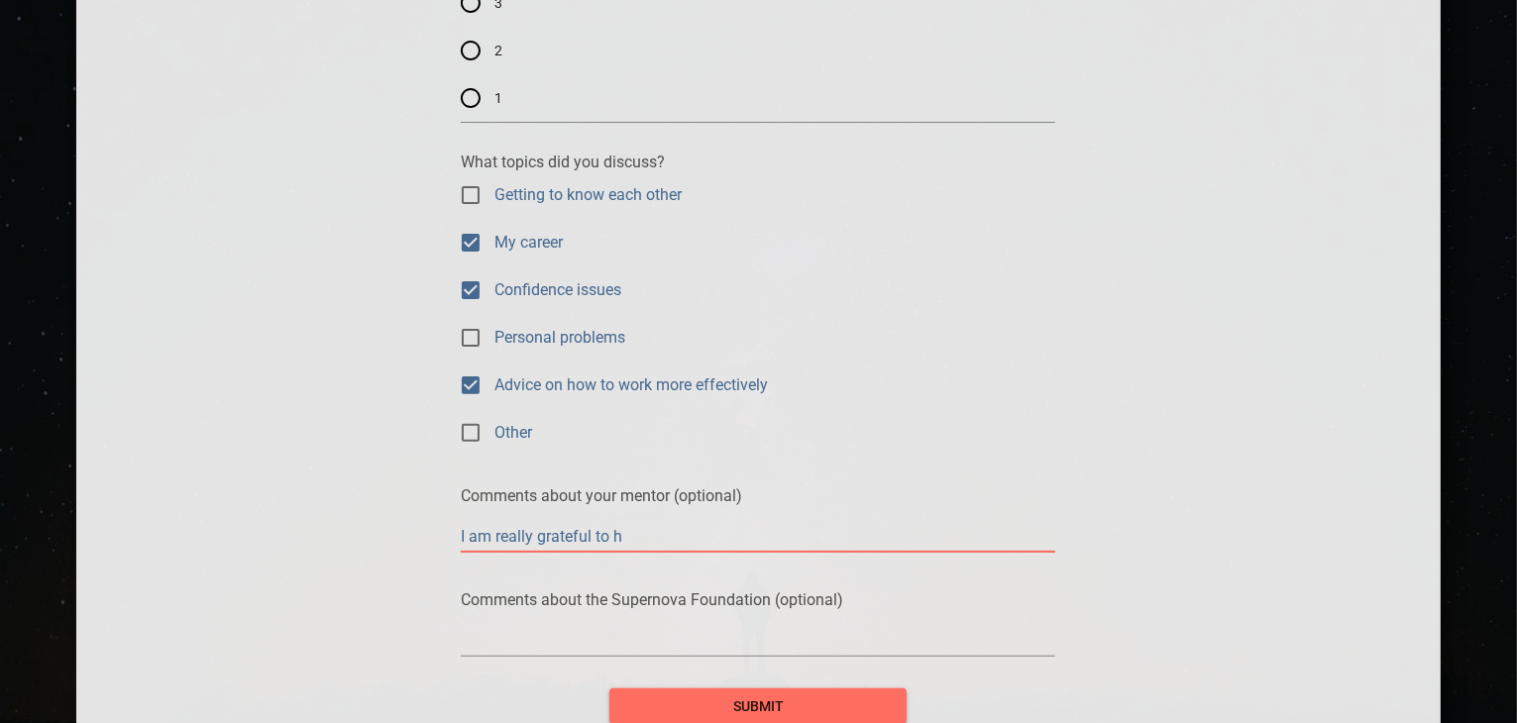
type textarea "I am really grateful to"
type textarea "I am really grateful t"
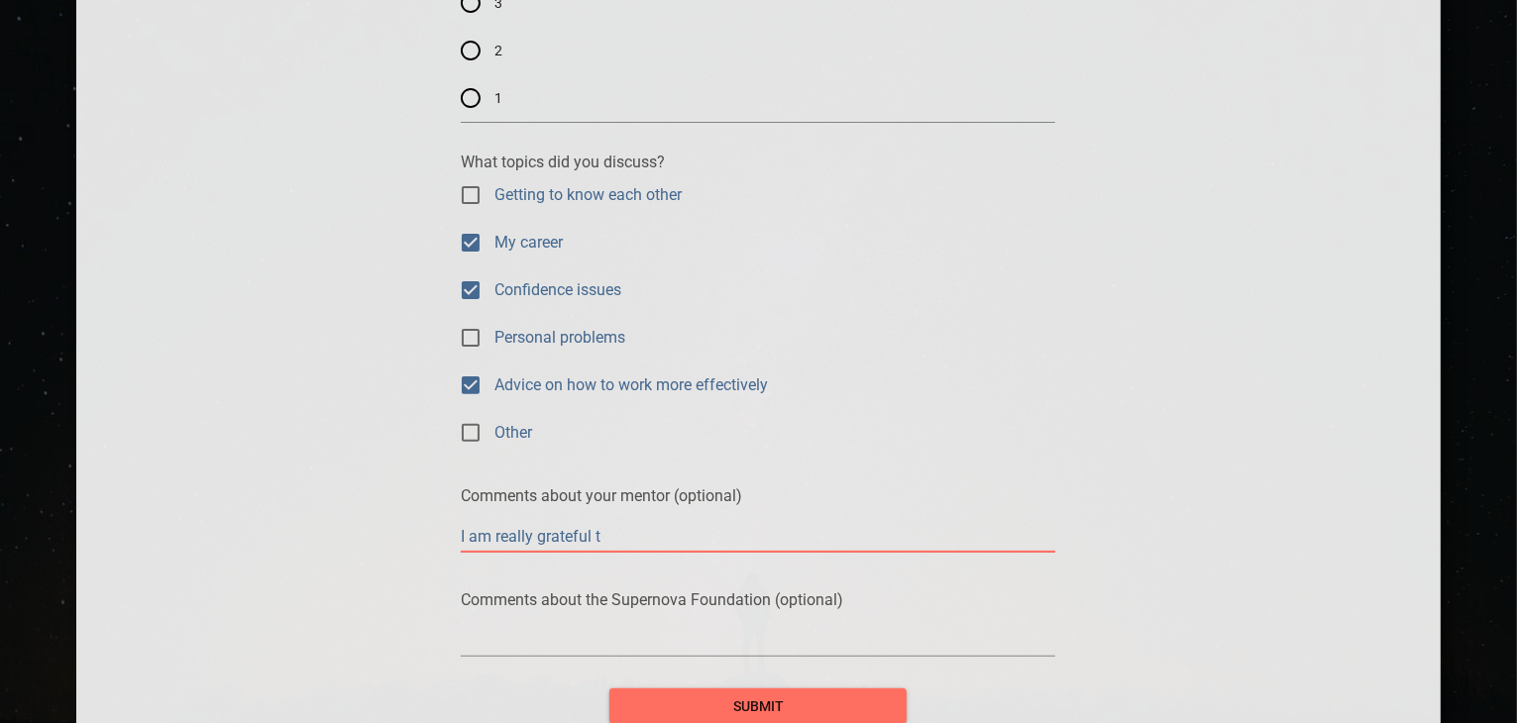
type textarea "I am really grateful"
type textarea "I am really gratefu"
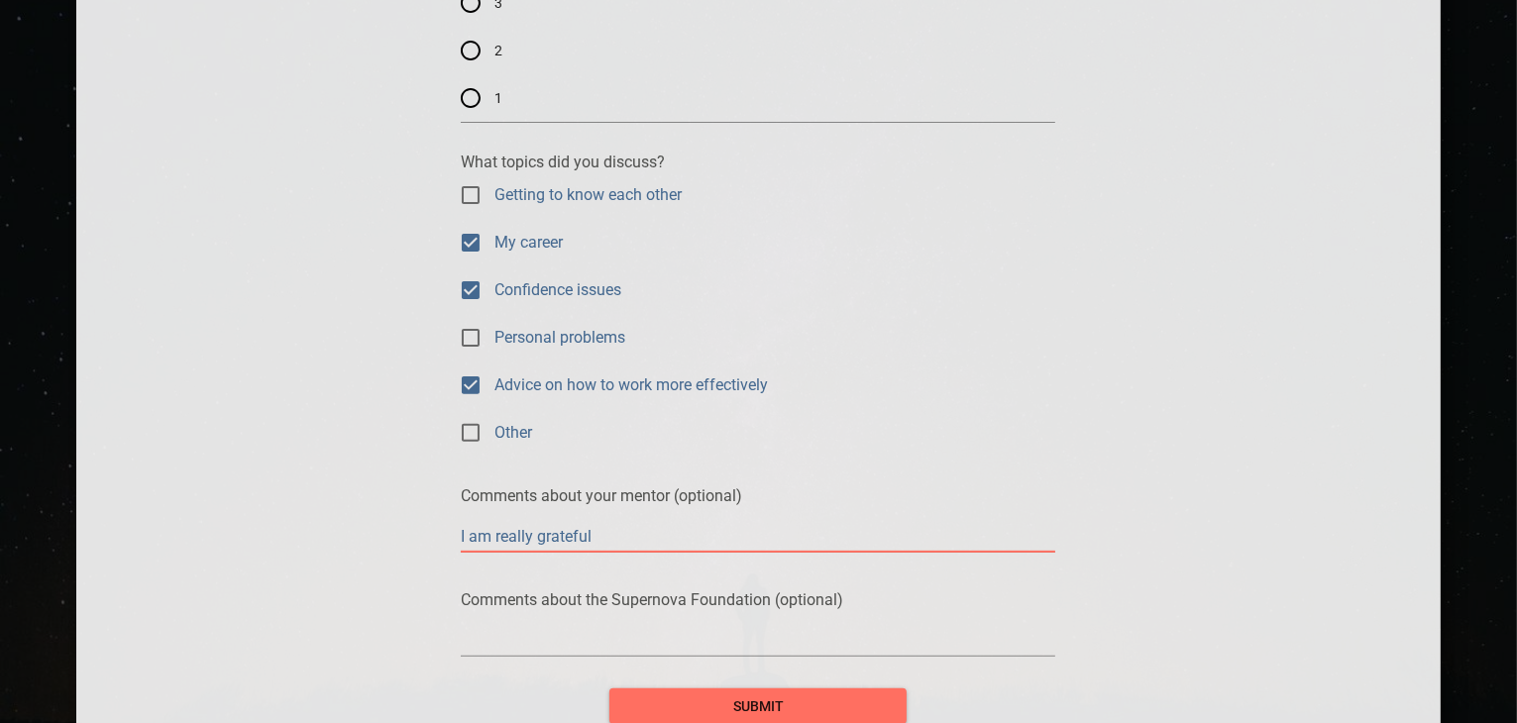
type textarea "I am really gratefu"
type textarea "I am really gratef"
type textarea "I am really grate"
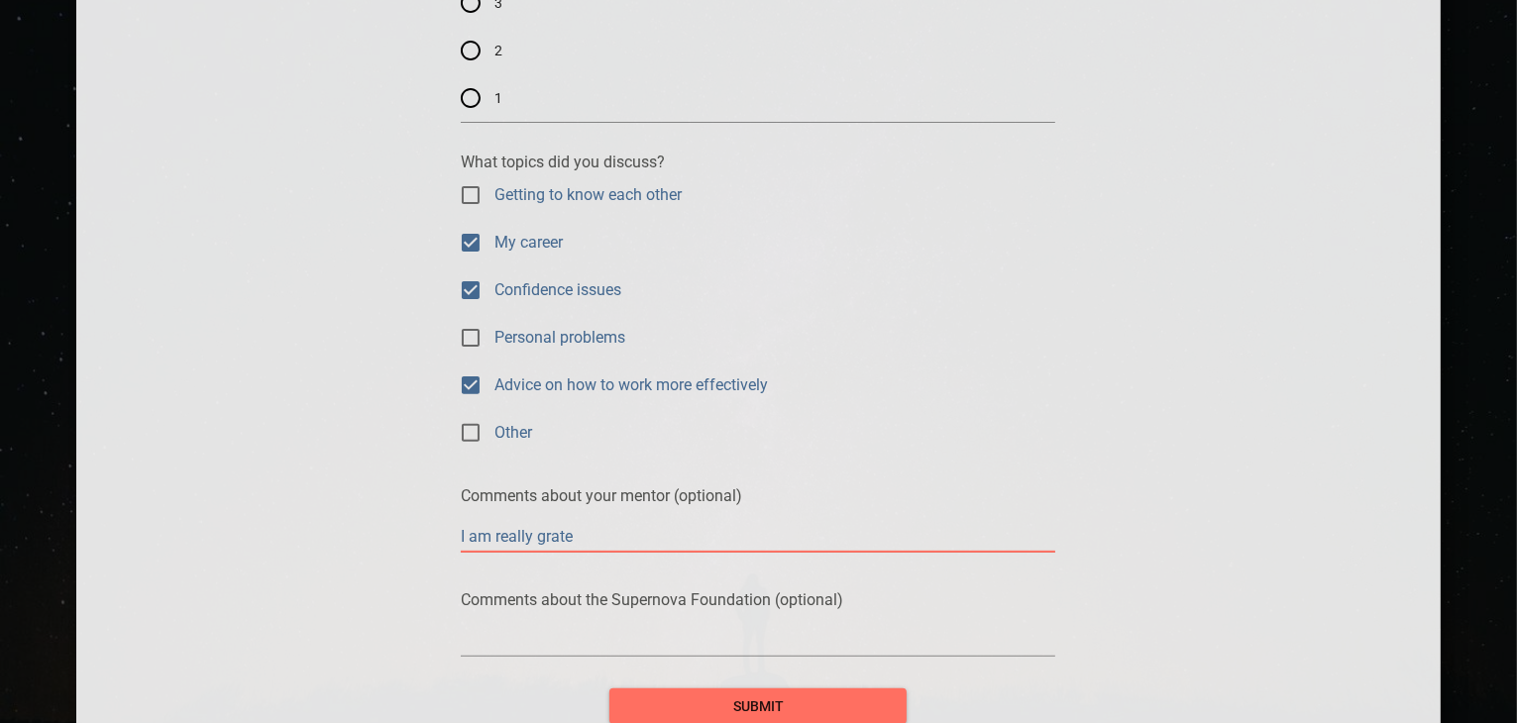
type textarea "I am really grat"
type textarea "I am really gra"
type textarea "I am really gr"
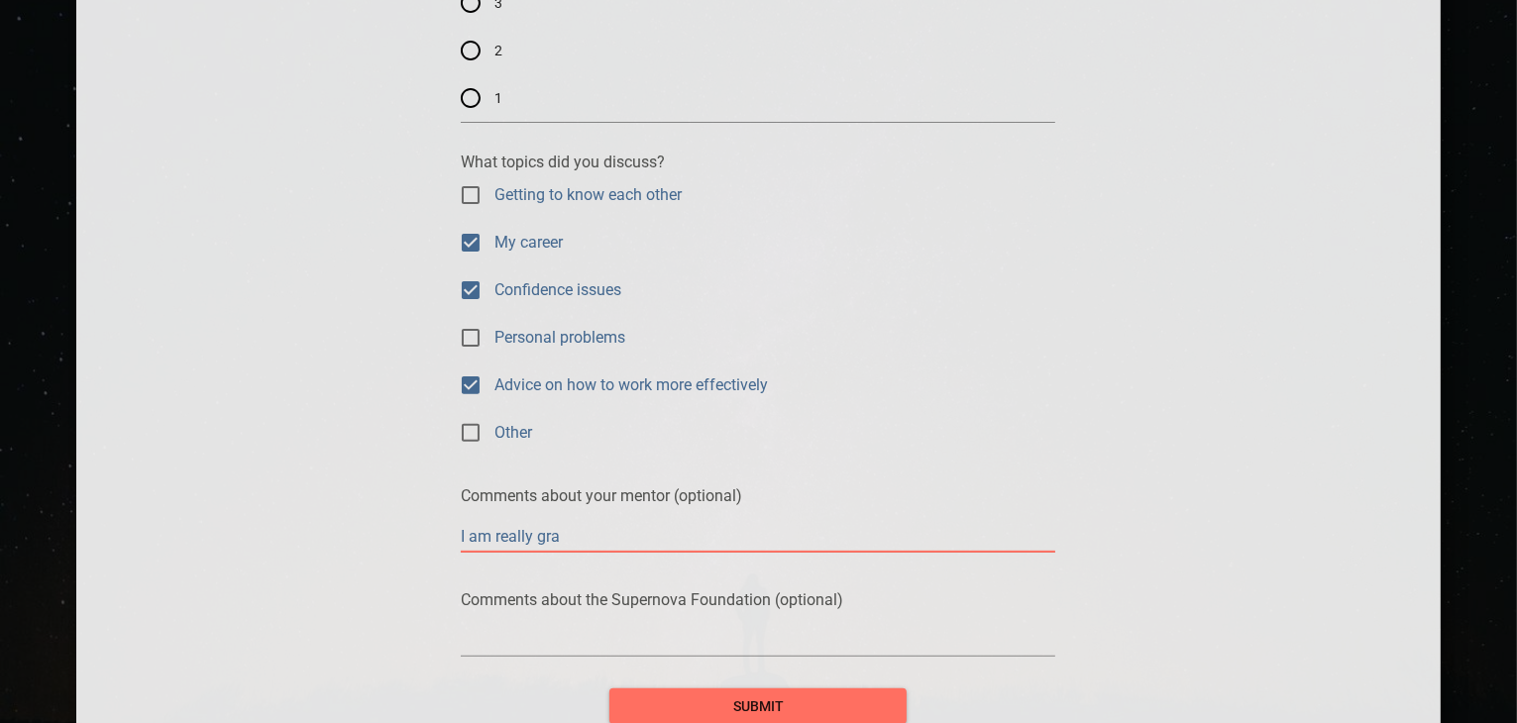
type textarea "I am really gr"
type textarea "I am really g"
type textarea "I am really"
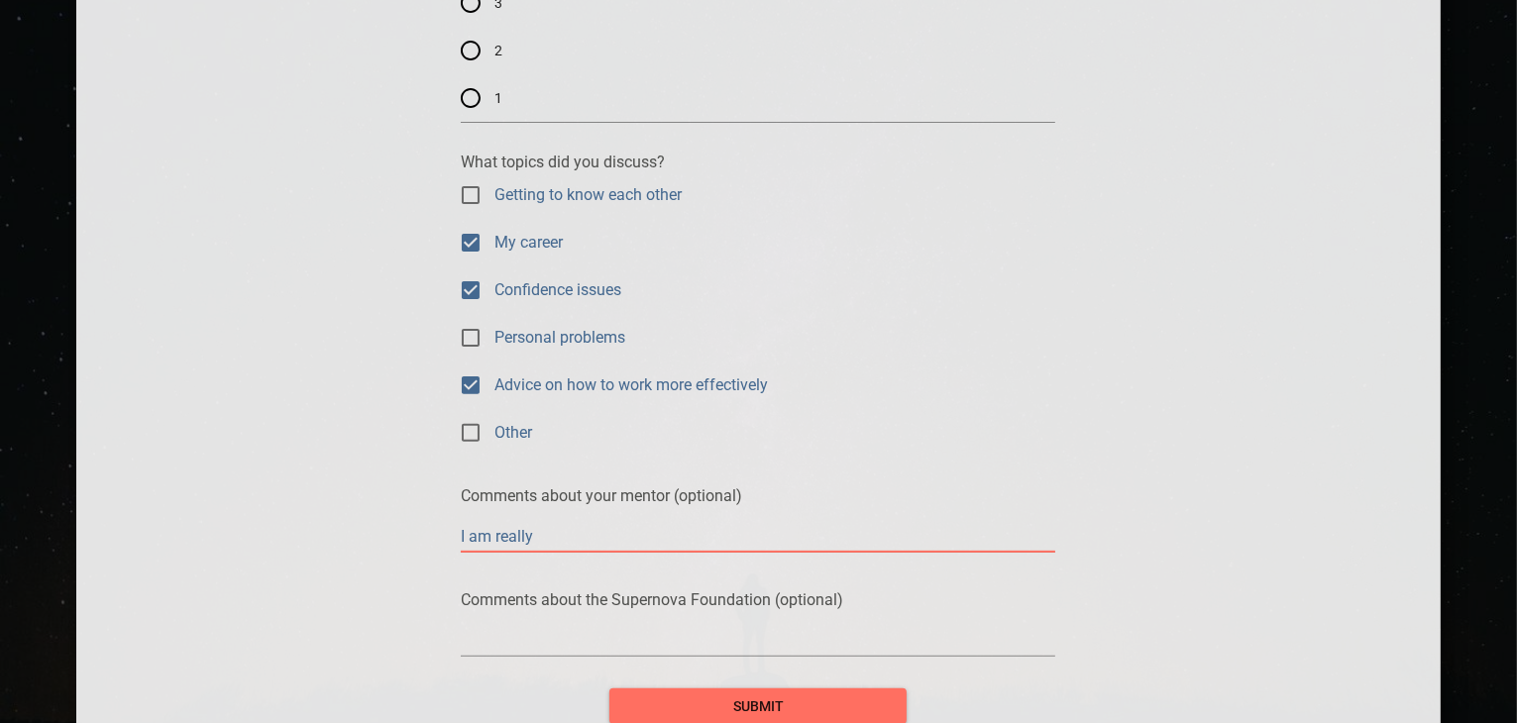
type textarea "I am really"
type textarea "I am reall"
type textarea "I am real"
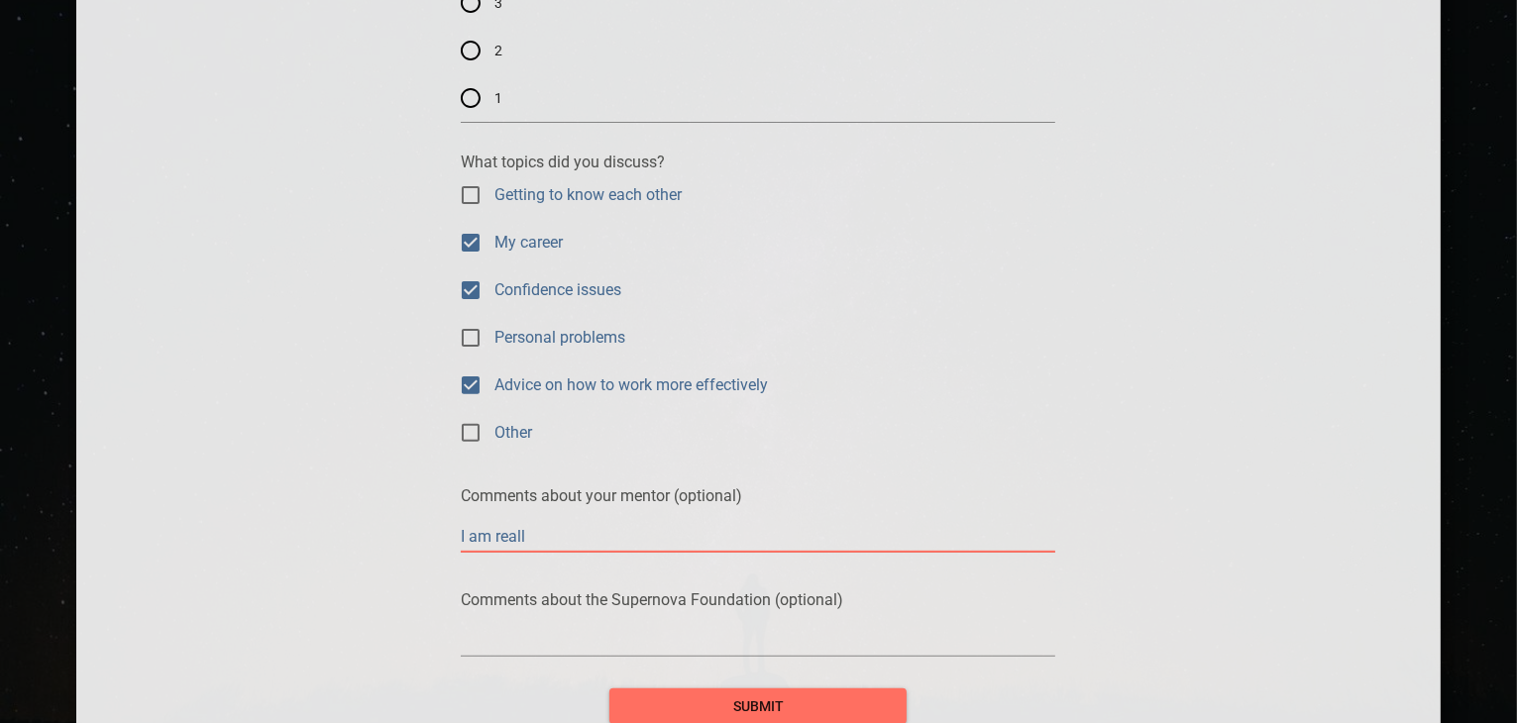
type textarea "I am real"
type textarea "I am rea"
type textarea "I am re"
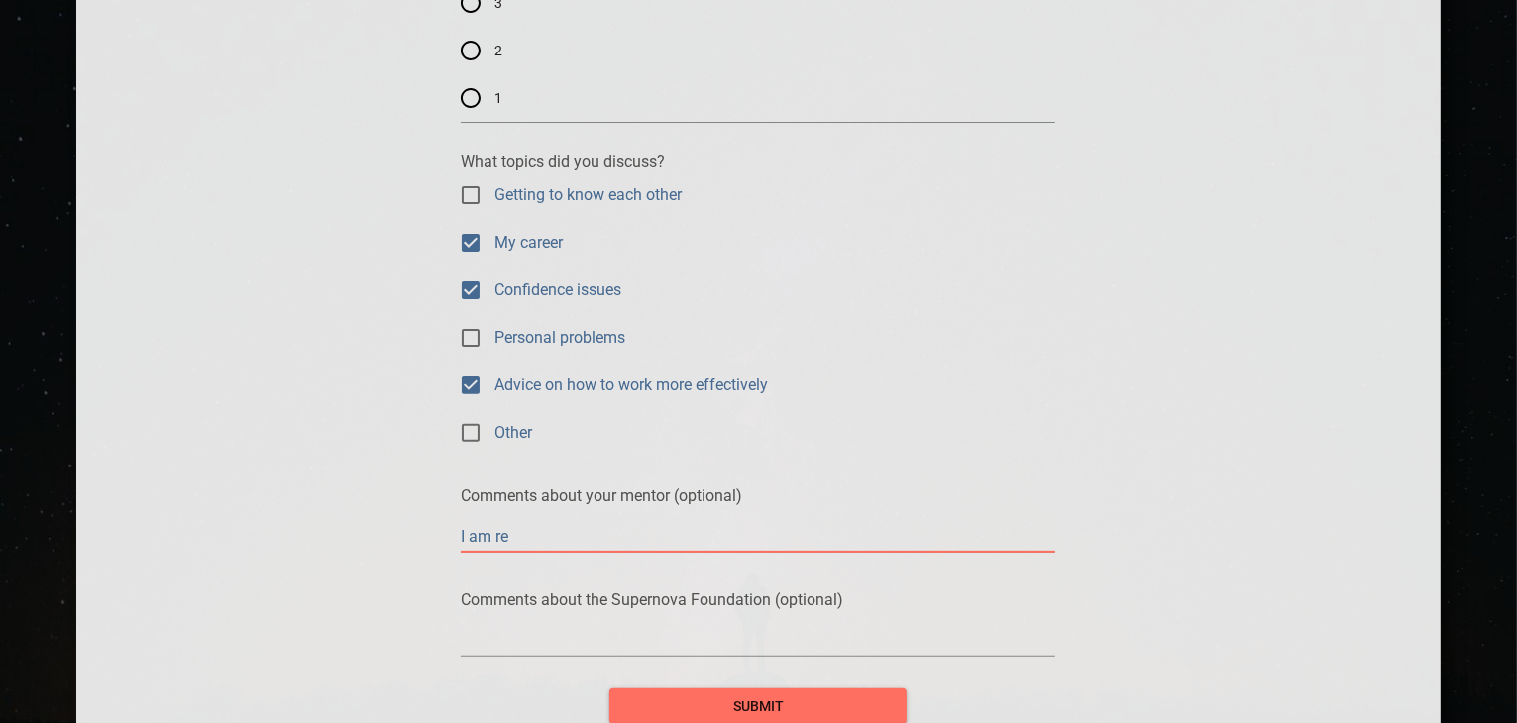
type textarea "I am r"
type textarea "I am"
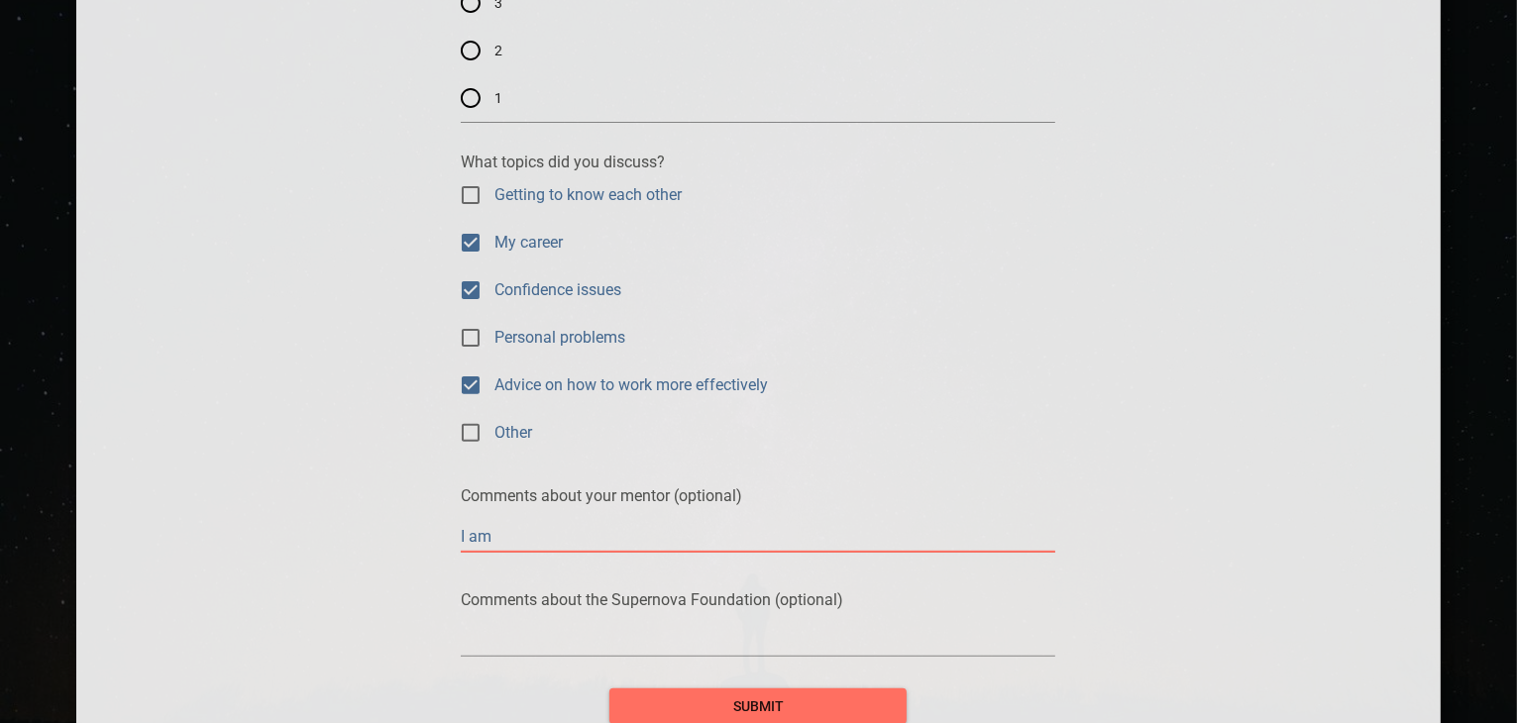
type textarea "I am"
type textarea "I a"
type textarea "I"
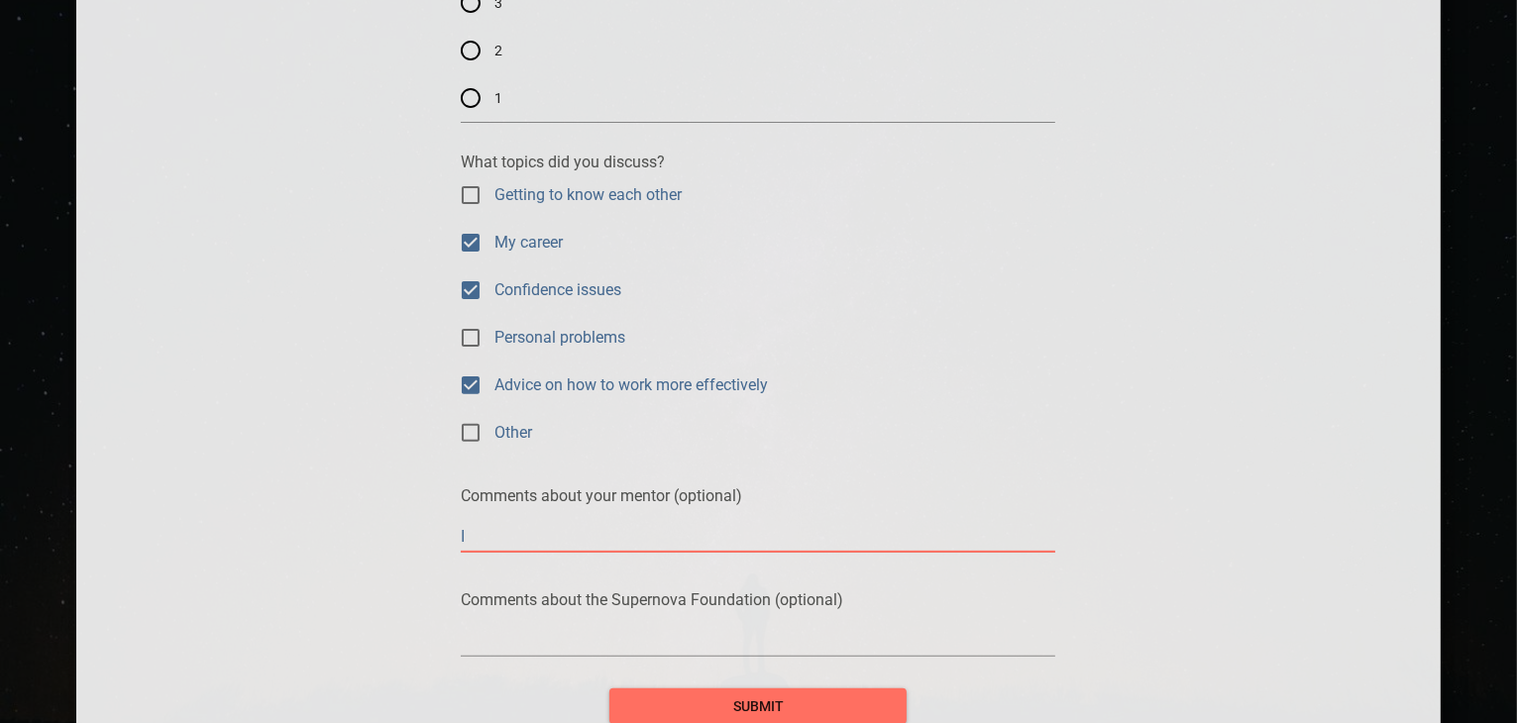
type textarea "I"
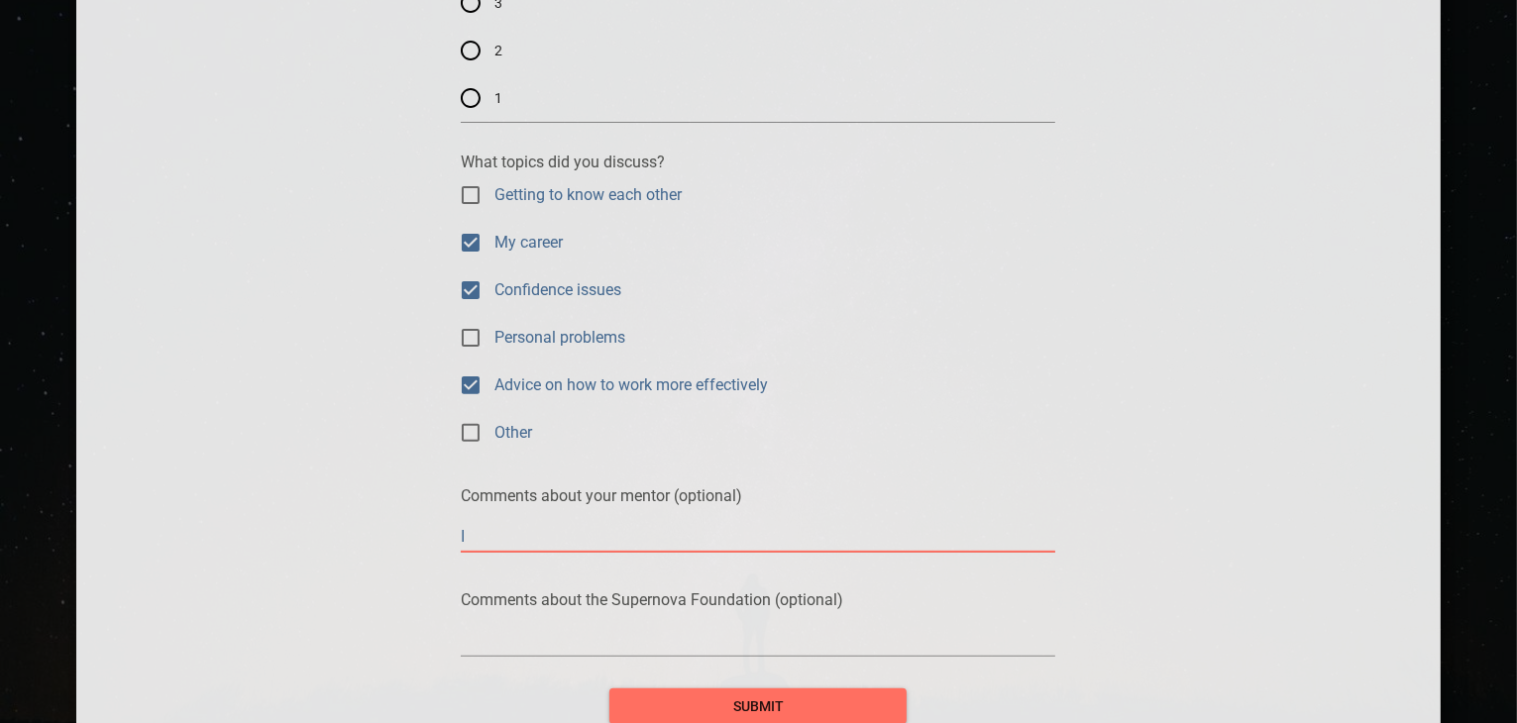
type textarea "I"
type textarea "I a"
type textarea "I am"
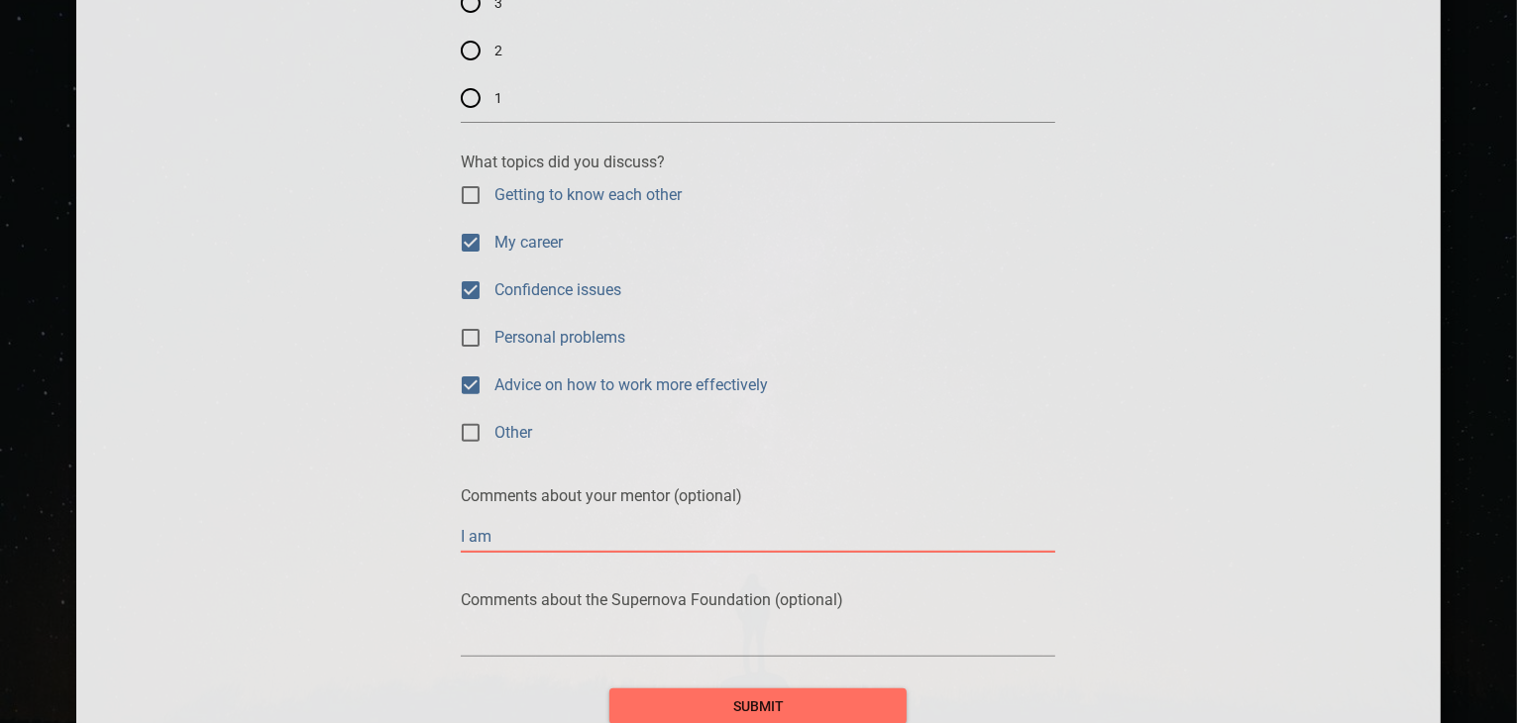
type textarea "I am"
type textarea "I am r"
type textarea "I am re"
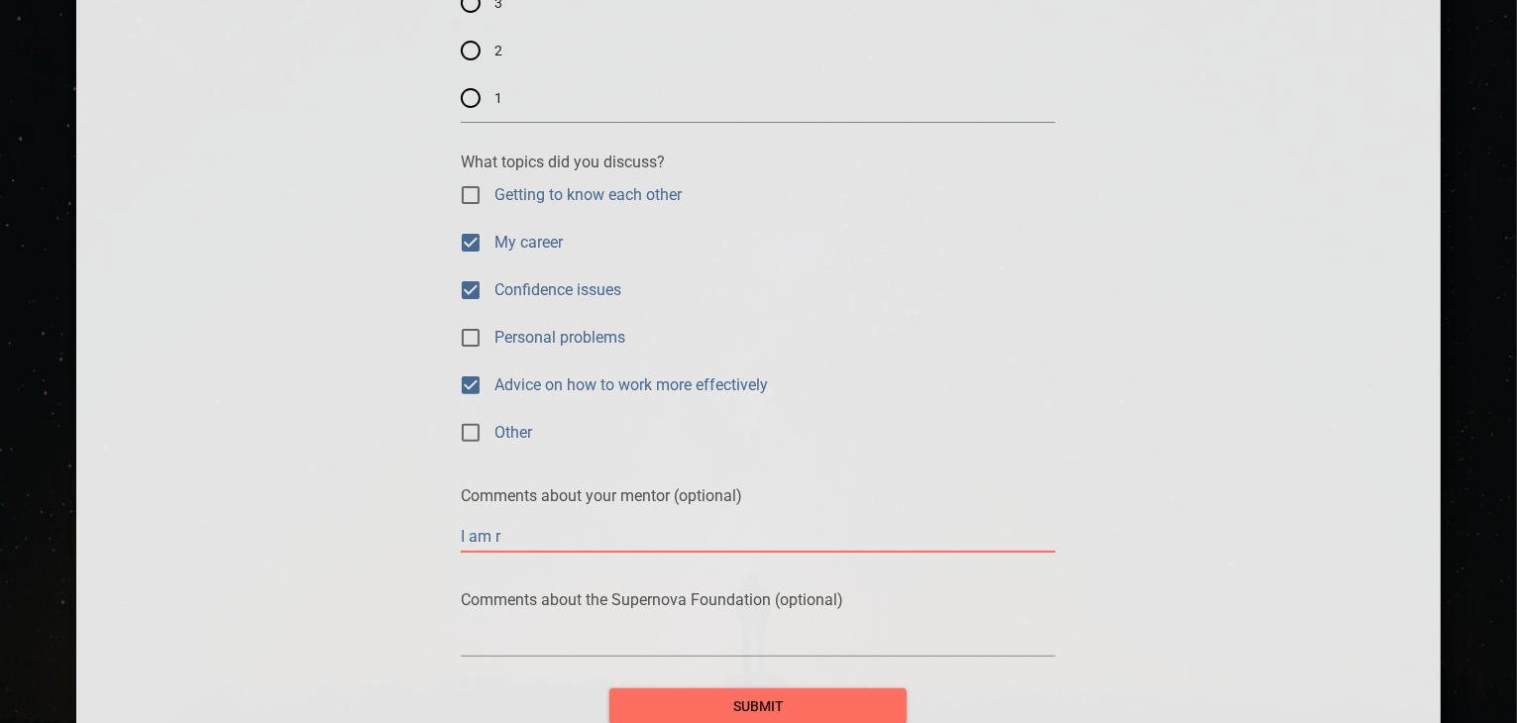
type textarea "I am re"
type textarea "I am r"
type textarea "I am"
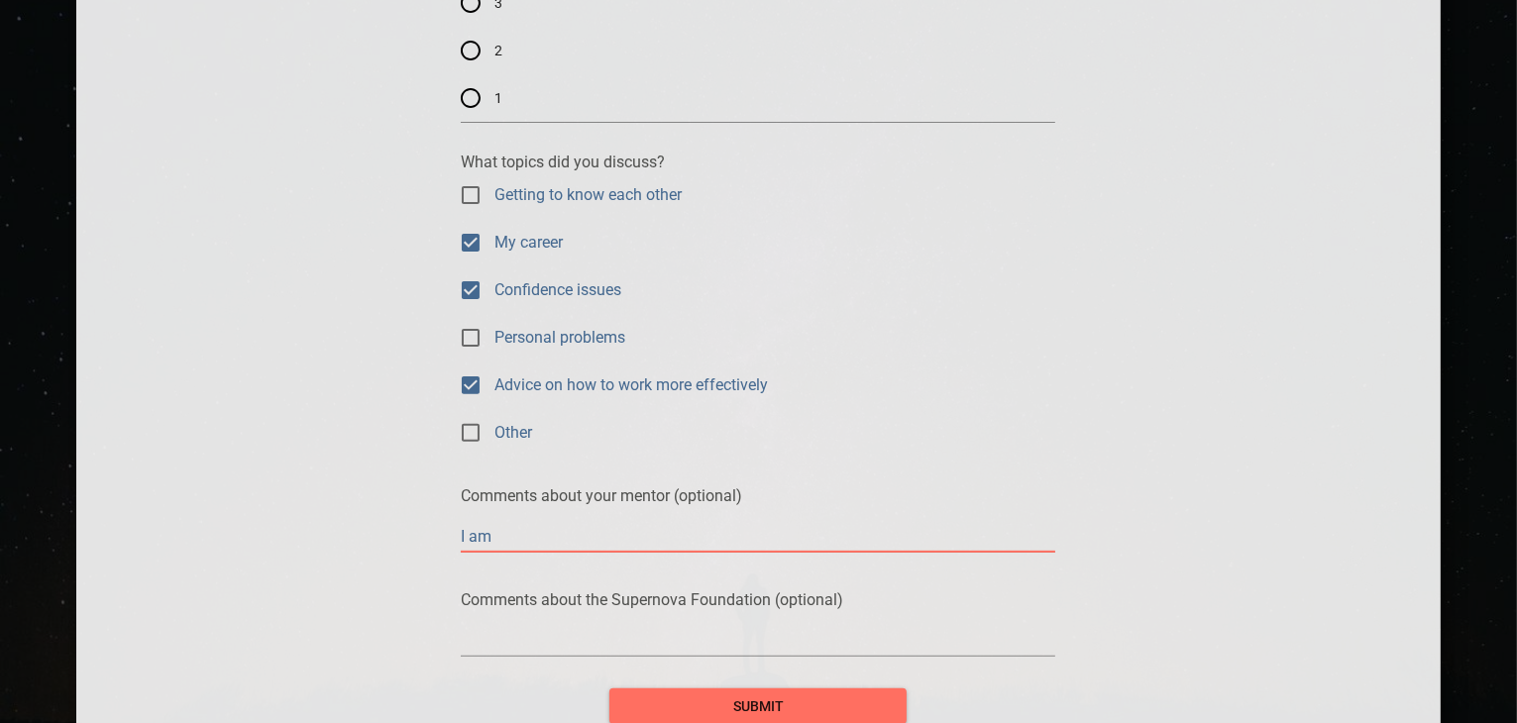
type textarea "I am"
type textarea "I a"
type textarea "I"
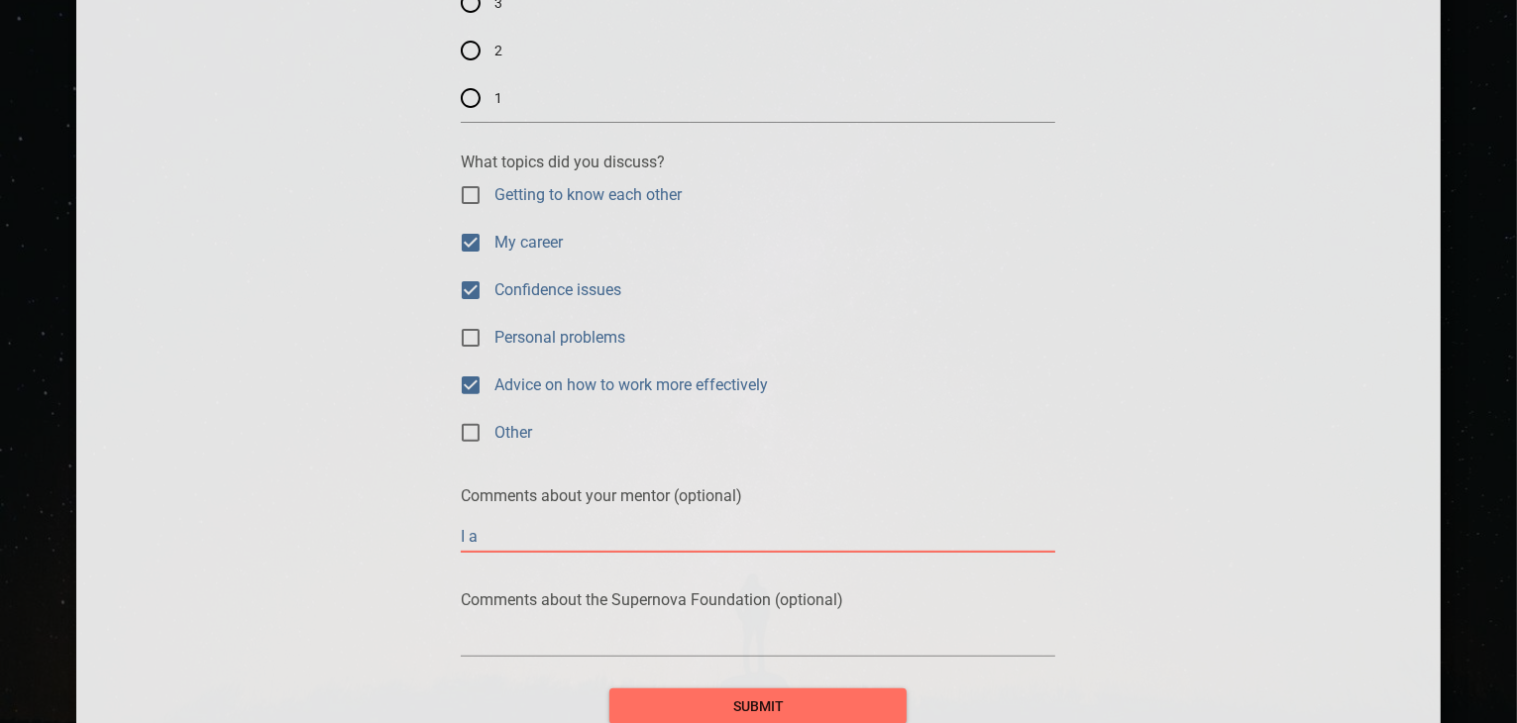
type textarea "I"
type textarea "S"
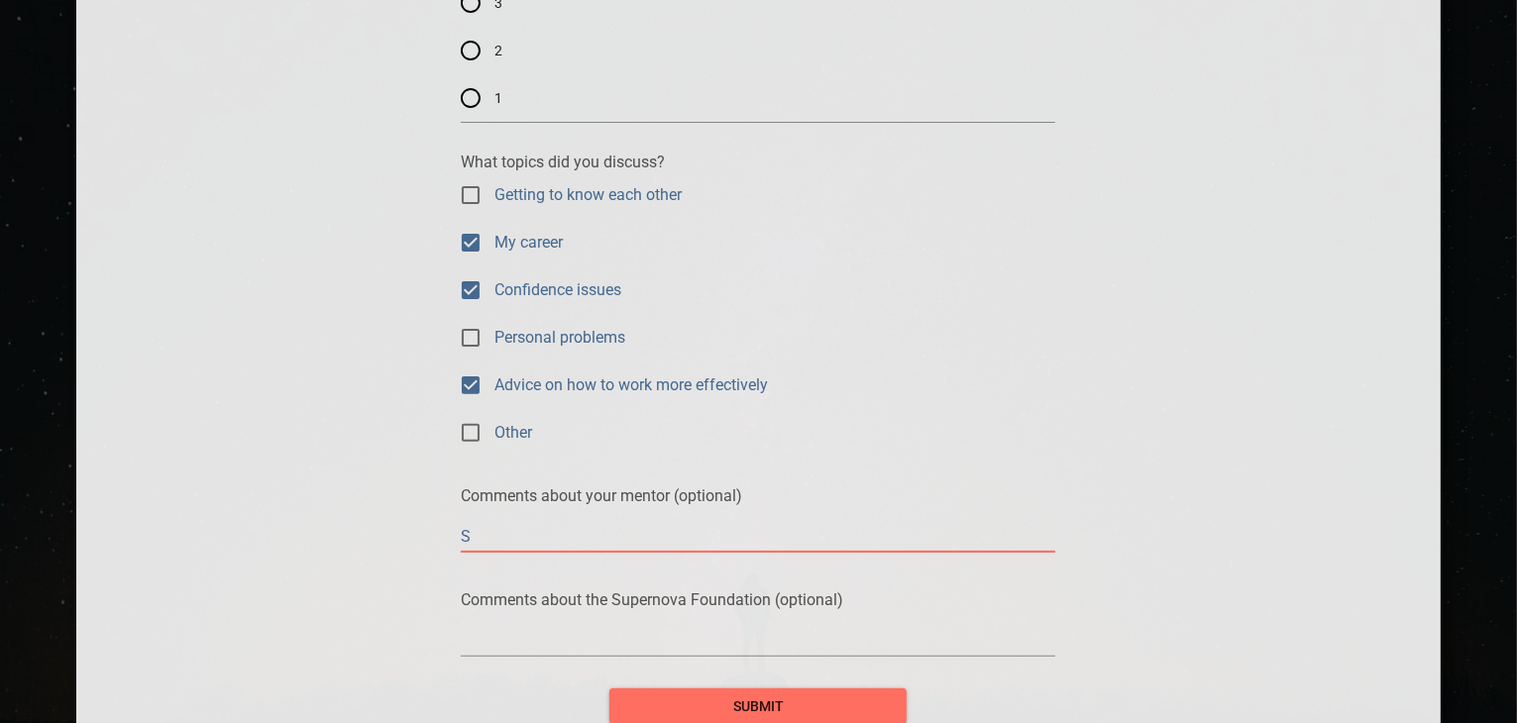
type textarea "Sh"
click at [532, 655] on div at bounding box center [758, 641] width 594 height 32
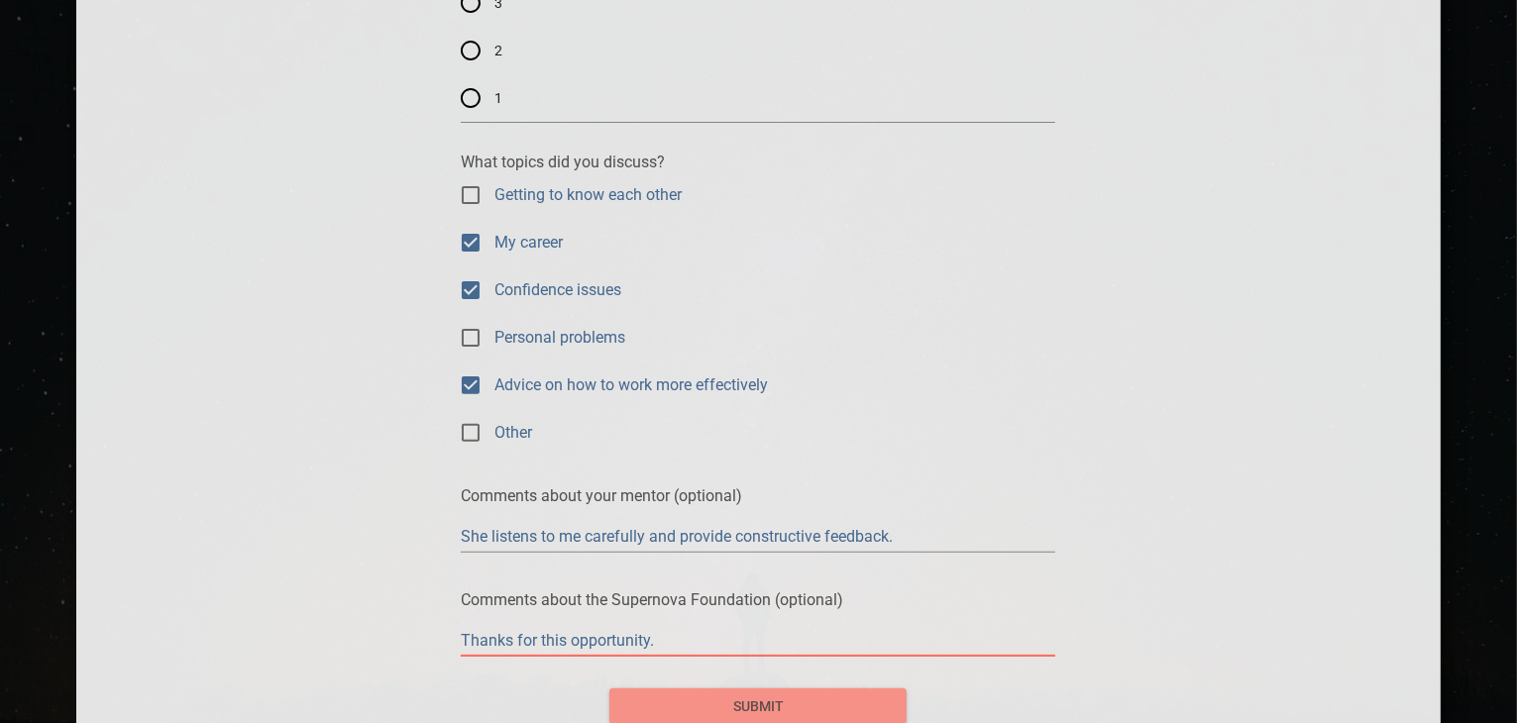
click at [634, 718] on button "submit" at bounding box center [757, 707] width 297 height 37
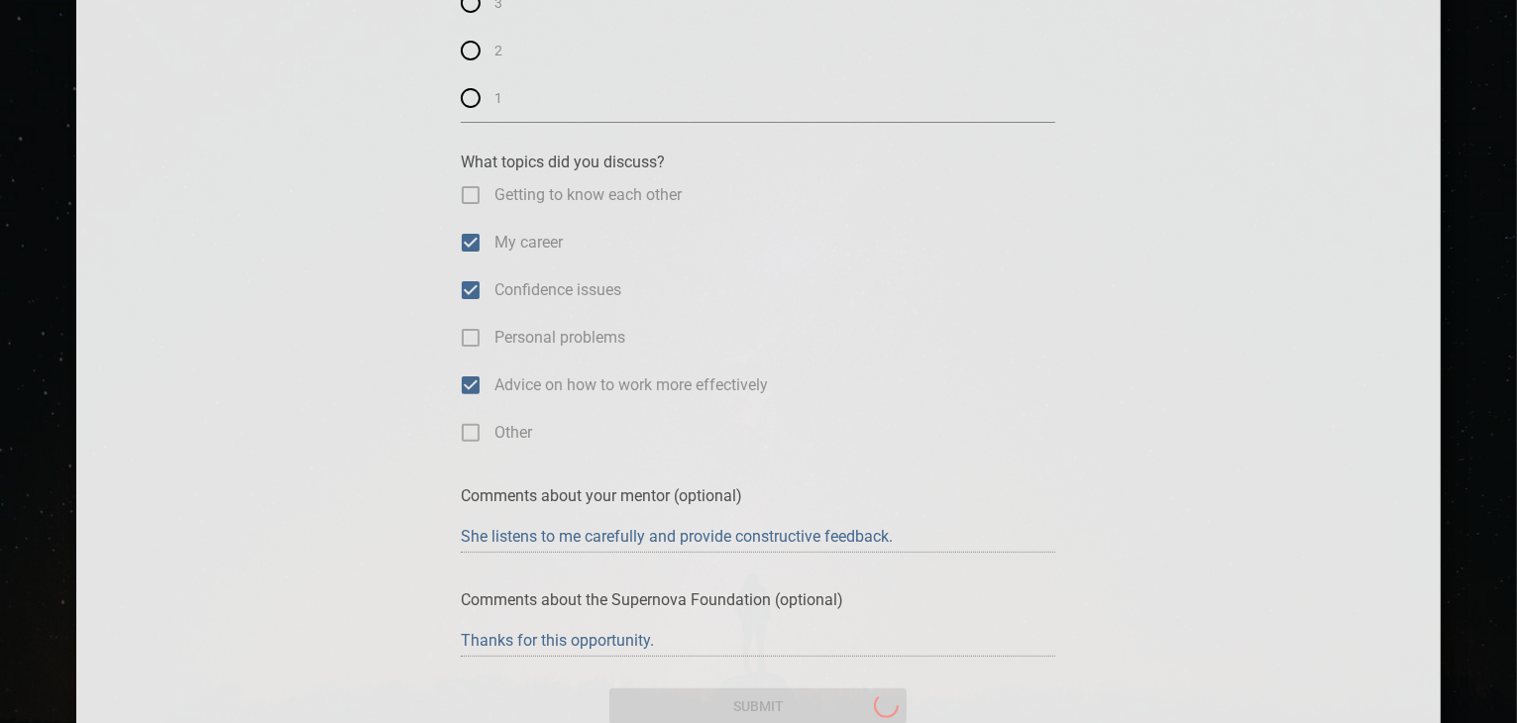
click at [634, 718] on div "submit" at bounding box center [757, 694] width 297 height 59
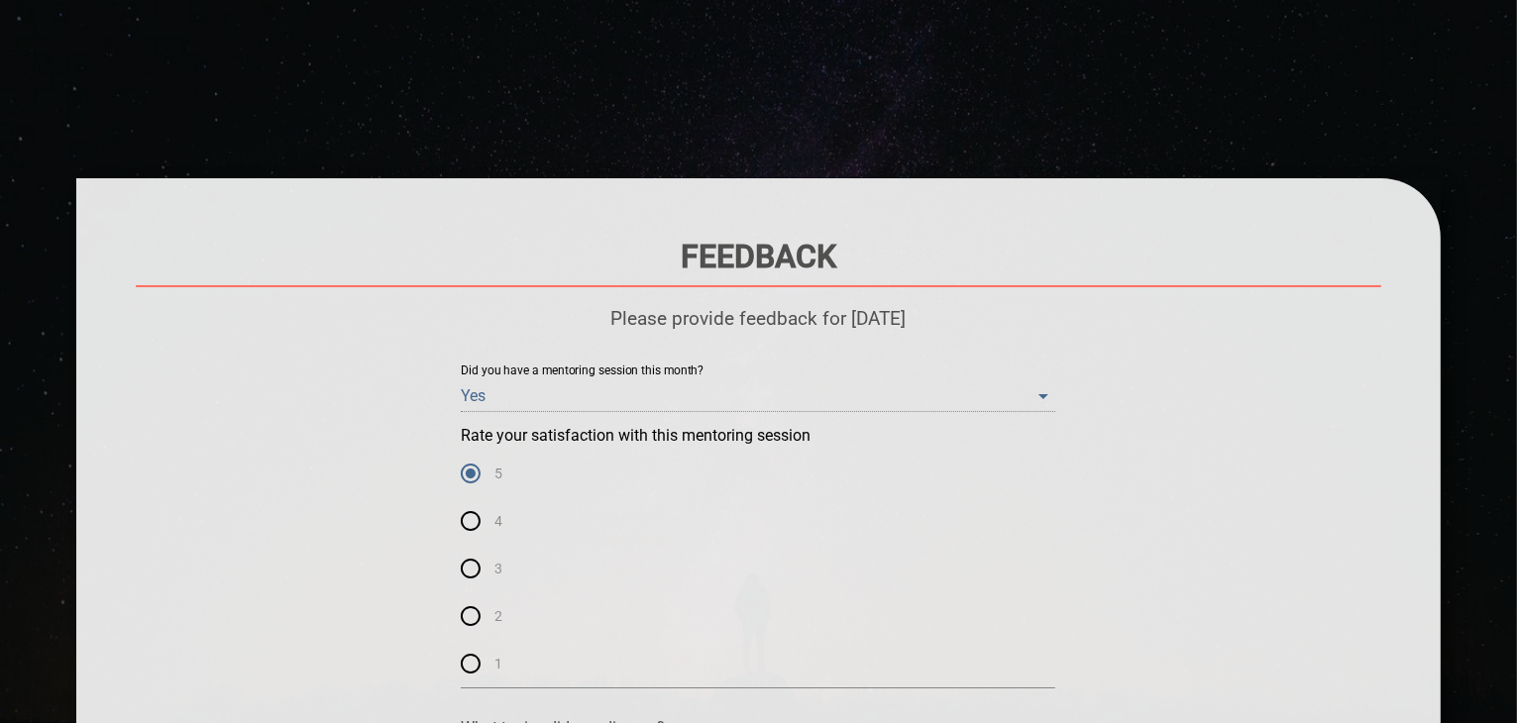
scroll to position [632, 0]
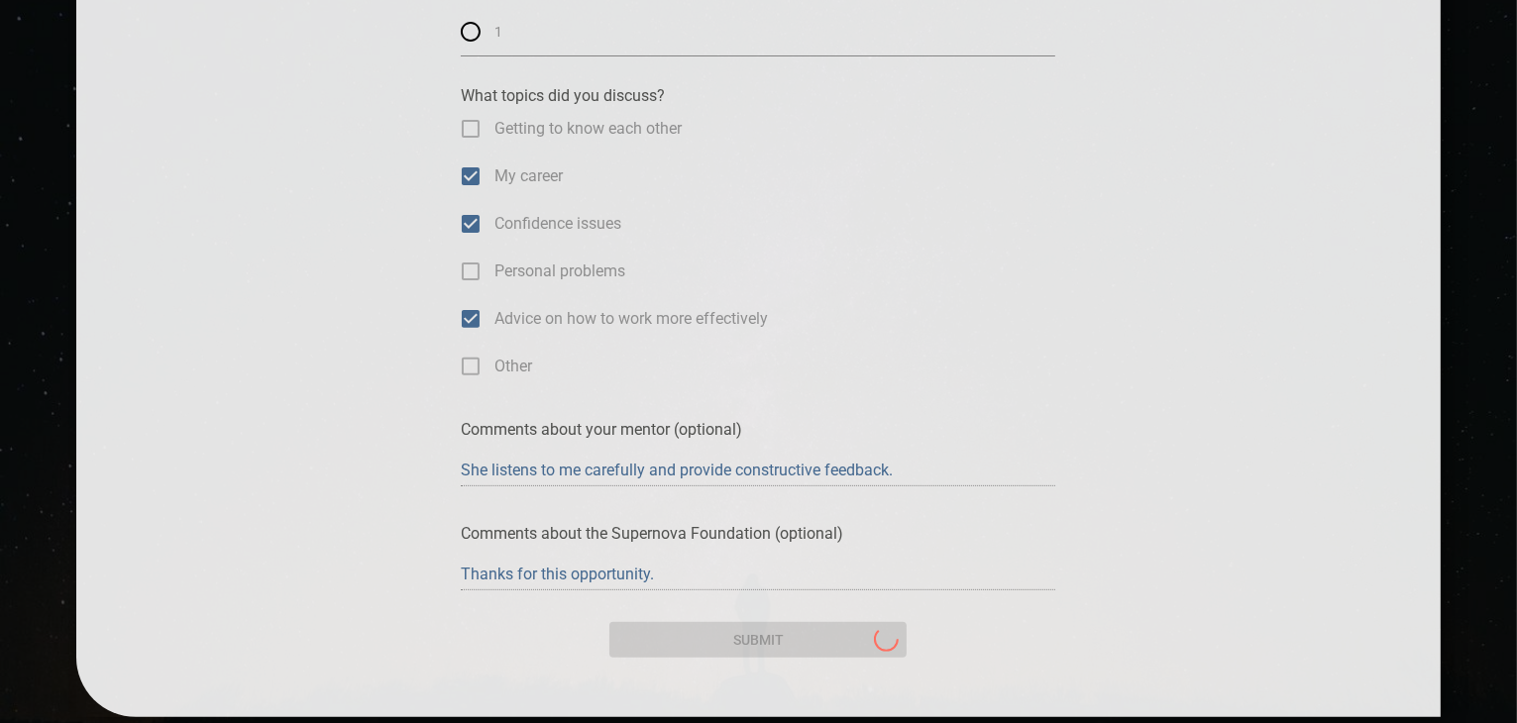
drag, startPoint x: 1521, startPoint y: 360, endPoint x: 1521, endPoint y: 687, distance: 327.0
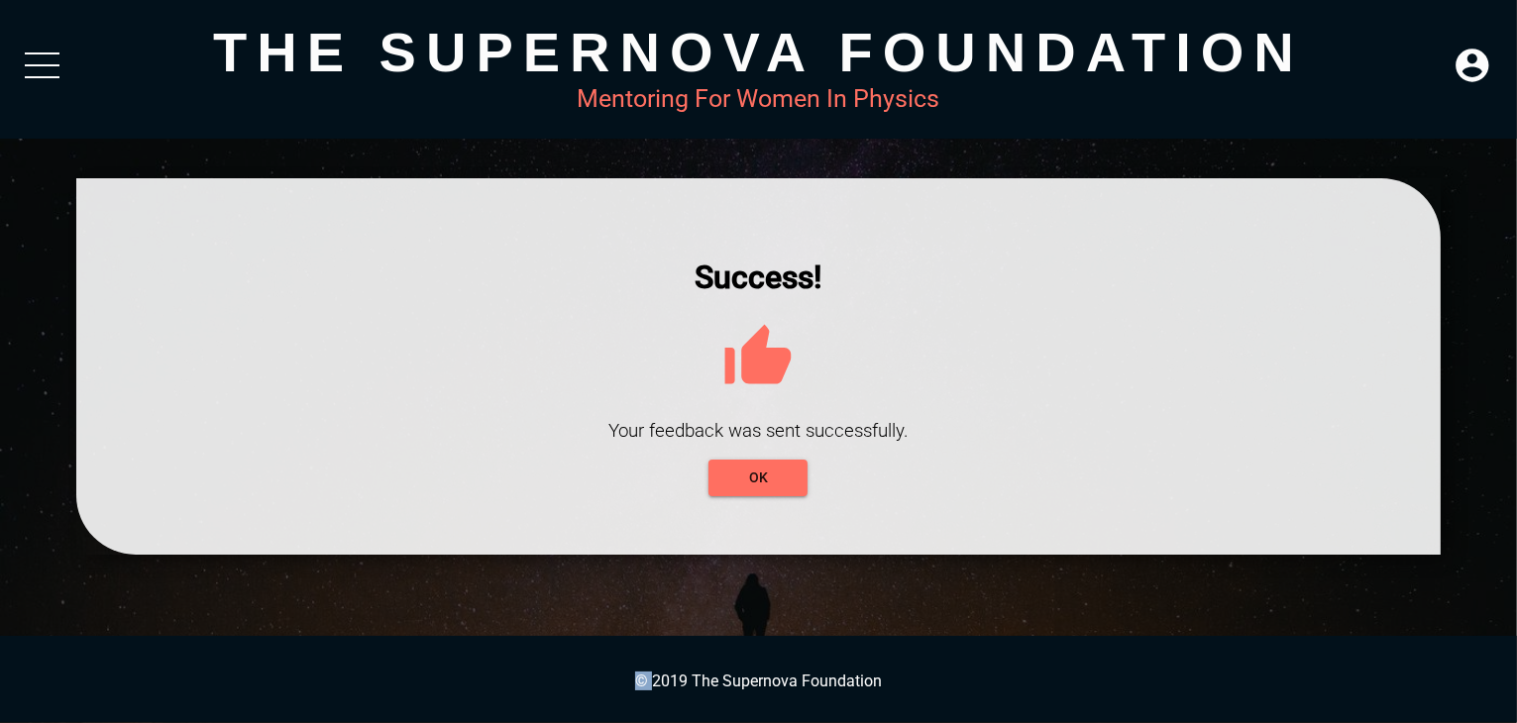
scroll to position [0, 0]
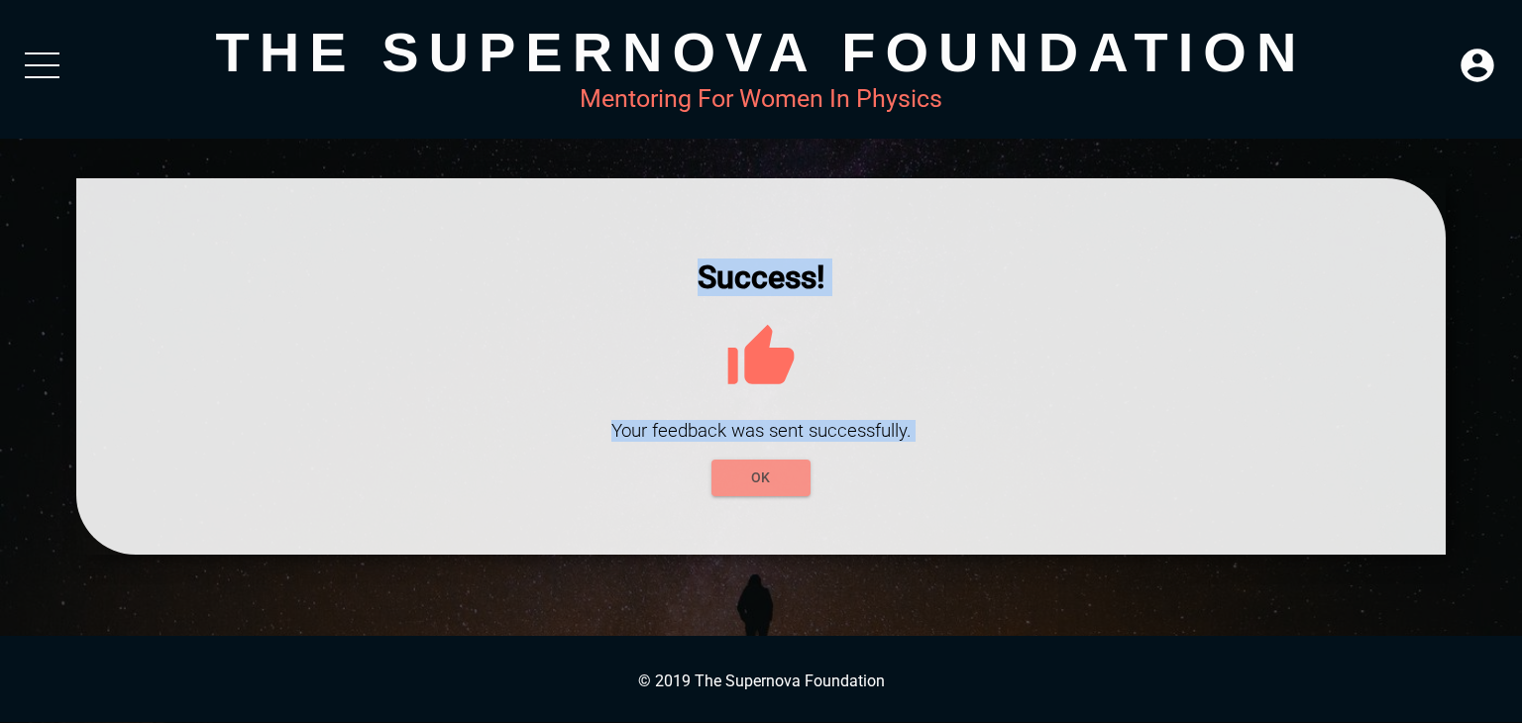
drag, startPoint x: 772, startPoint y: 503, endPoint x: 766, endPoint y: 490, distance: 14.2
click at [766, 490] on div "Success! Your feedback was sent successfully. OK" at bounding box center [760, 366] width 1369 height 376
click at [766, 490] on span "OK" at bounding box center [760, 478] width 67 height 25
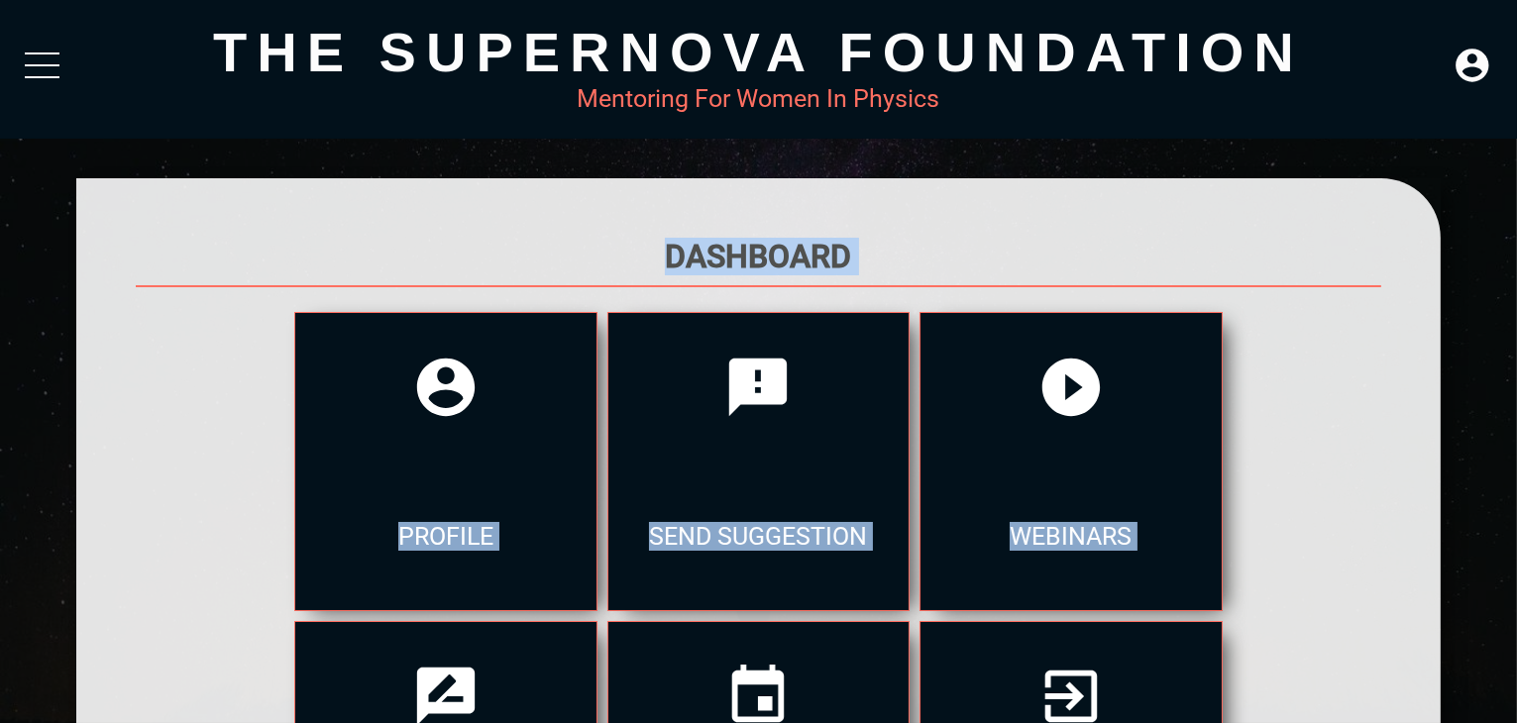
scroll to position [387, 0]
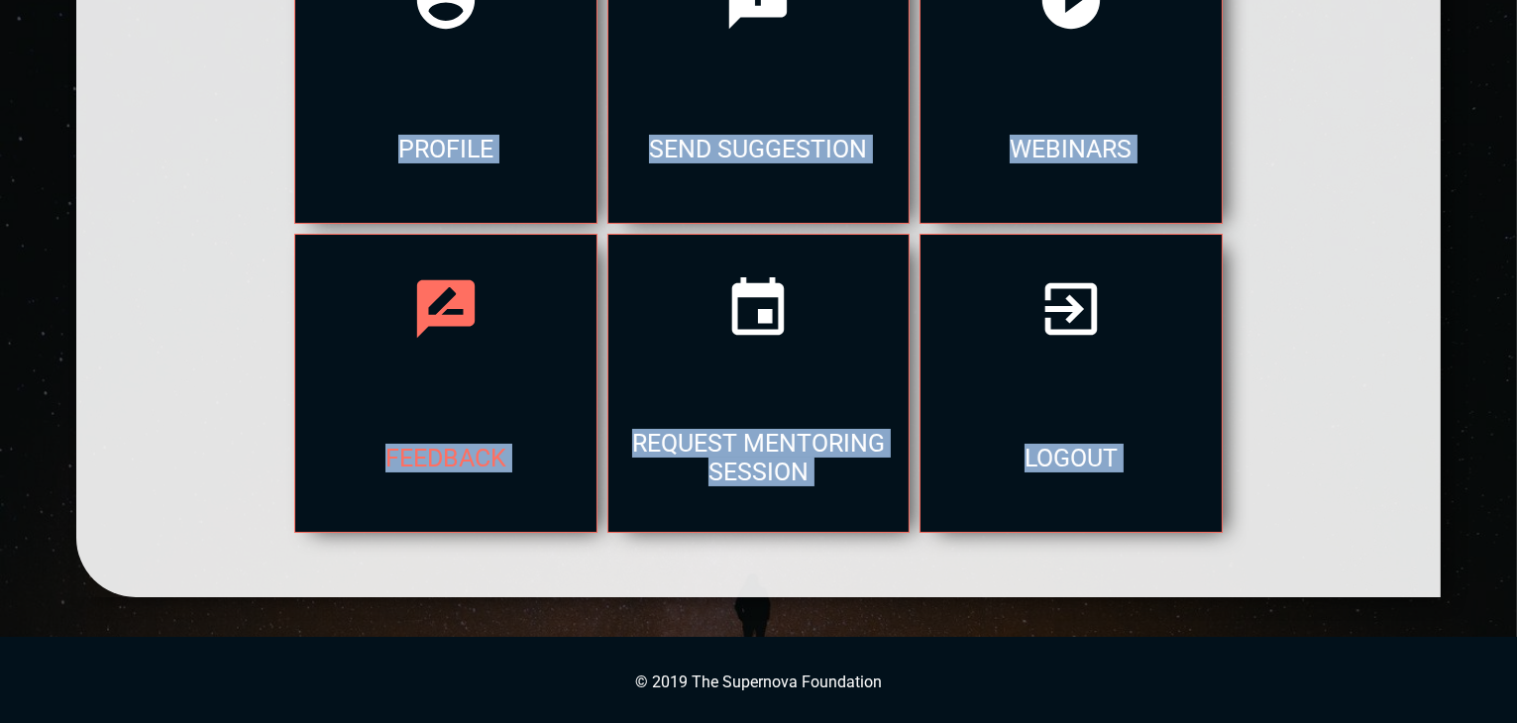
click at [479, 470] on div "feedback" at bounding box center [445, 457] width 300 height 149
